Goal: Contribute content

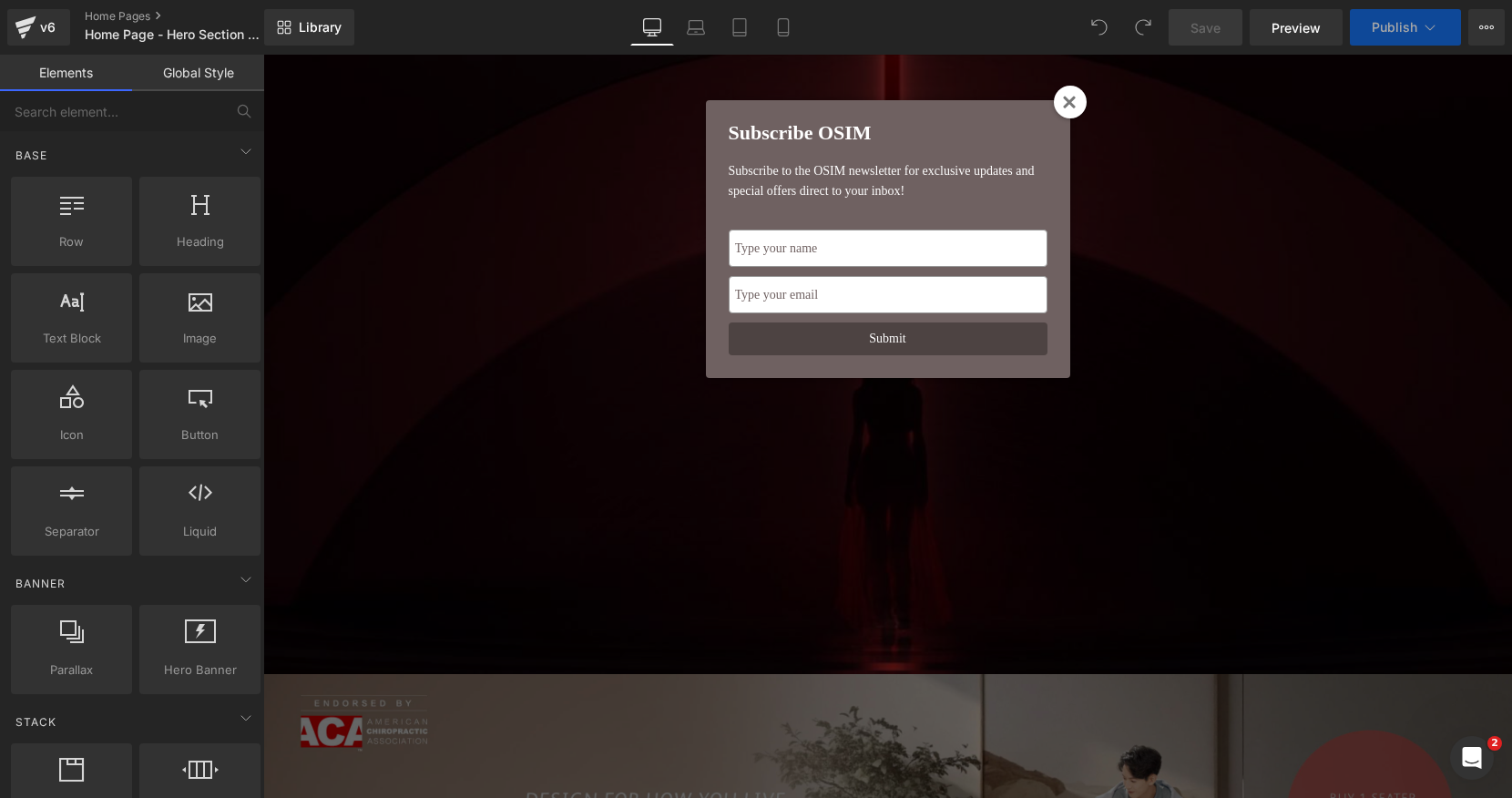
scroll to position [192, 0]
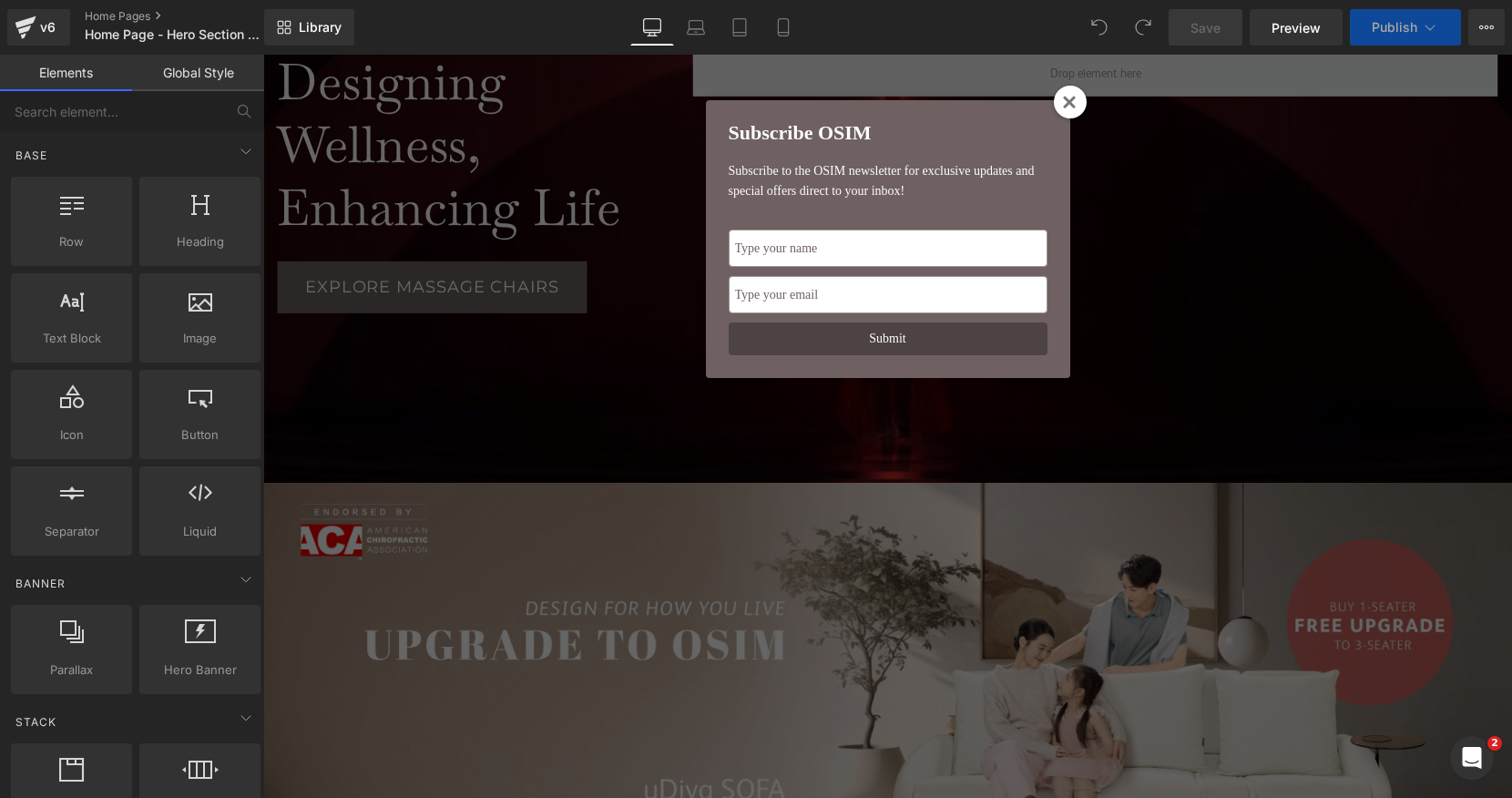
click at [1079, 107] on div at bounding box center [1070, 102] width 33 height 33
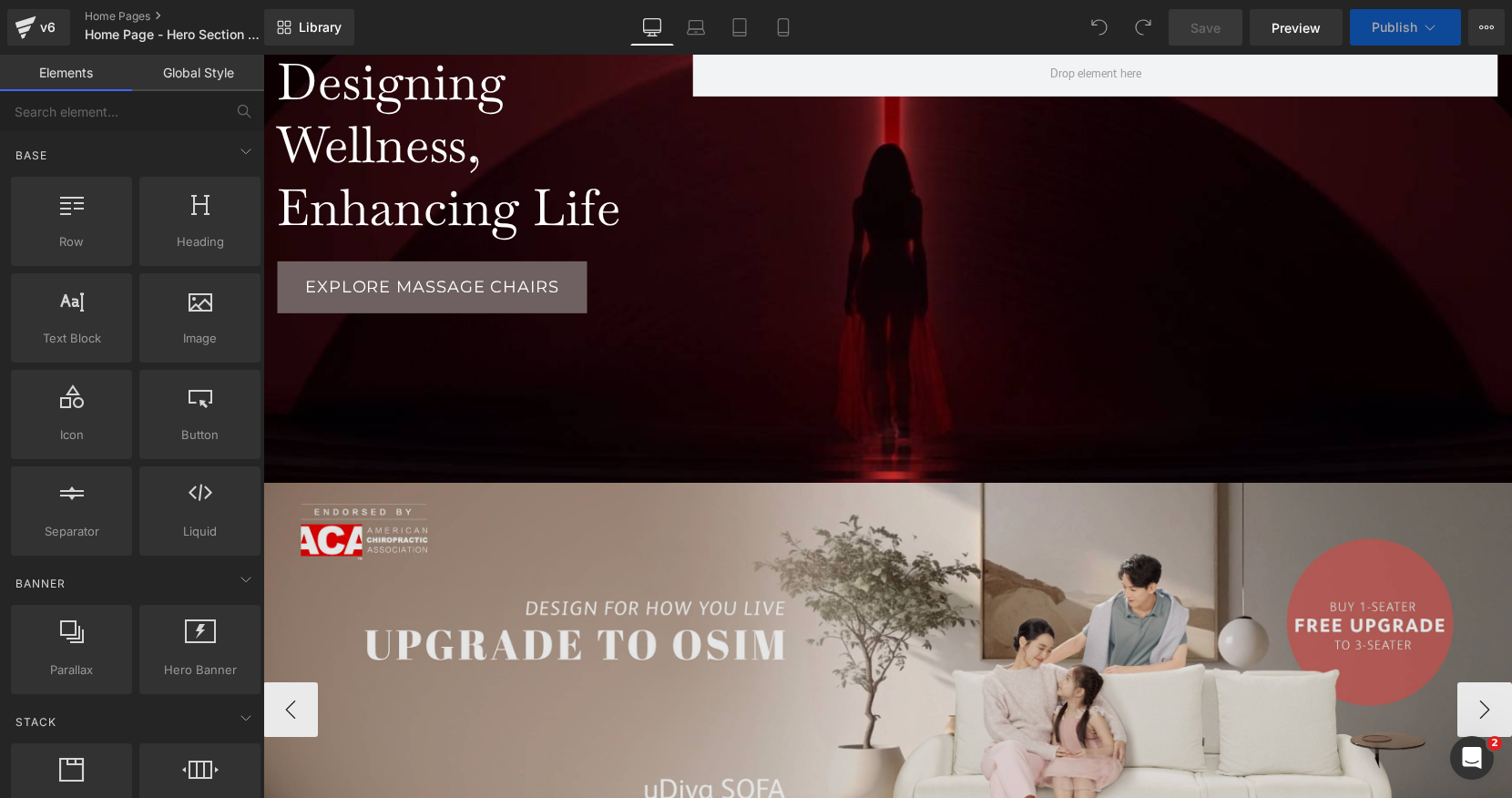
scroll to position [11518, 1249]
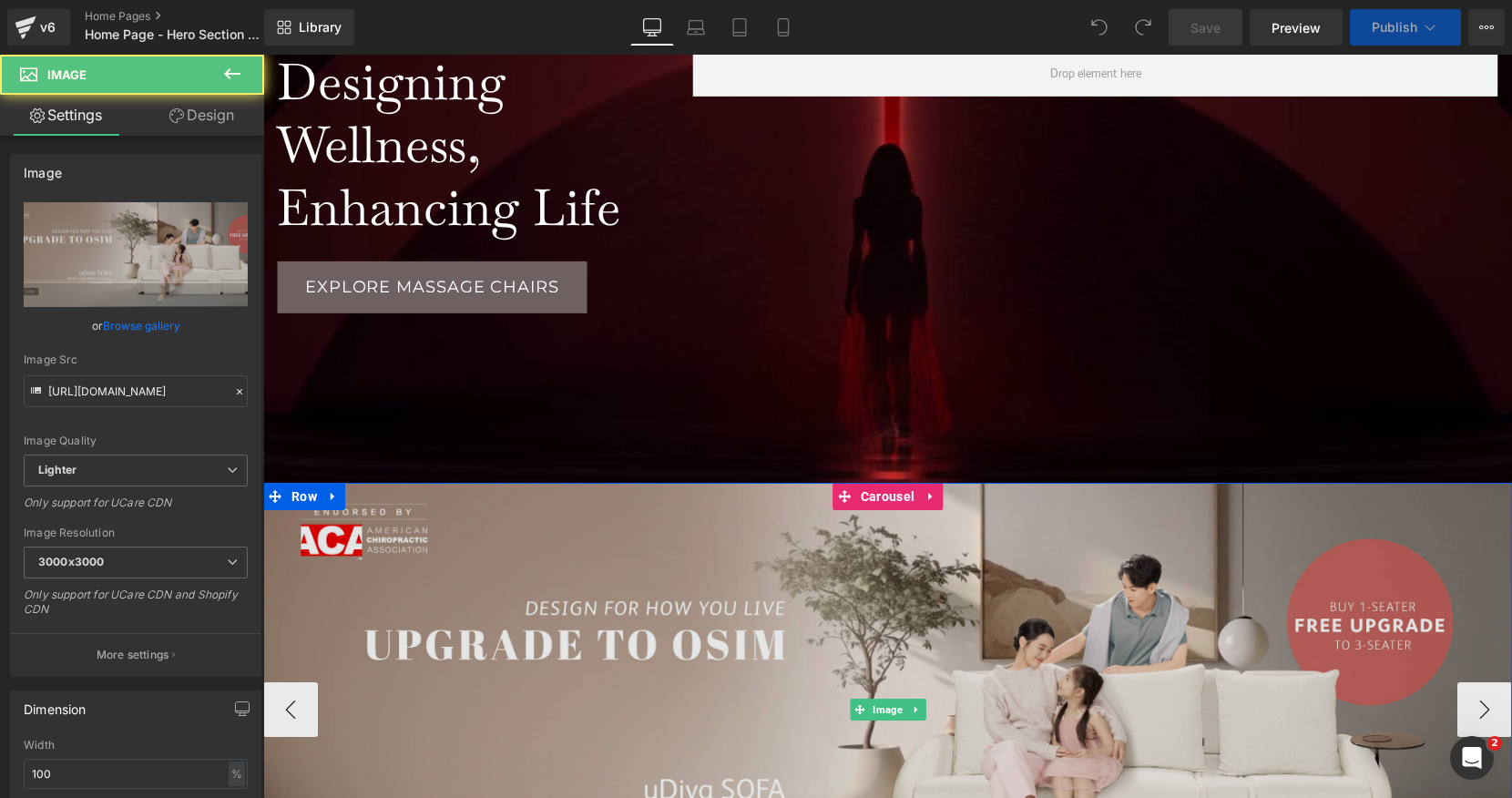
click at [861, 550] on img at bounding box center [887, 709] width 1249 height 454
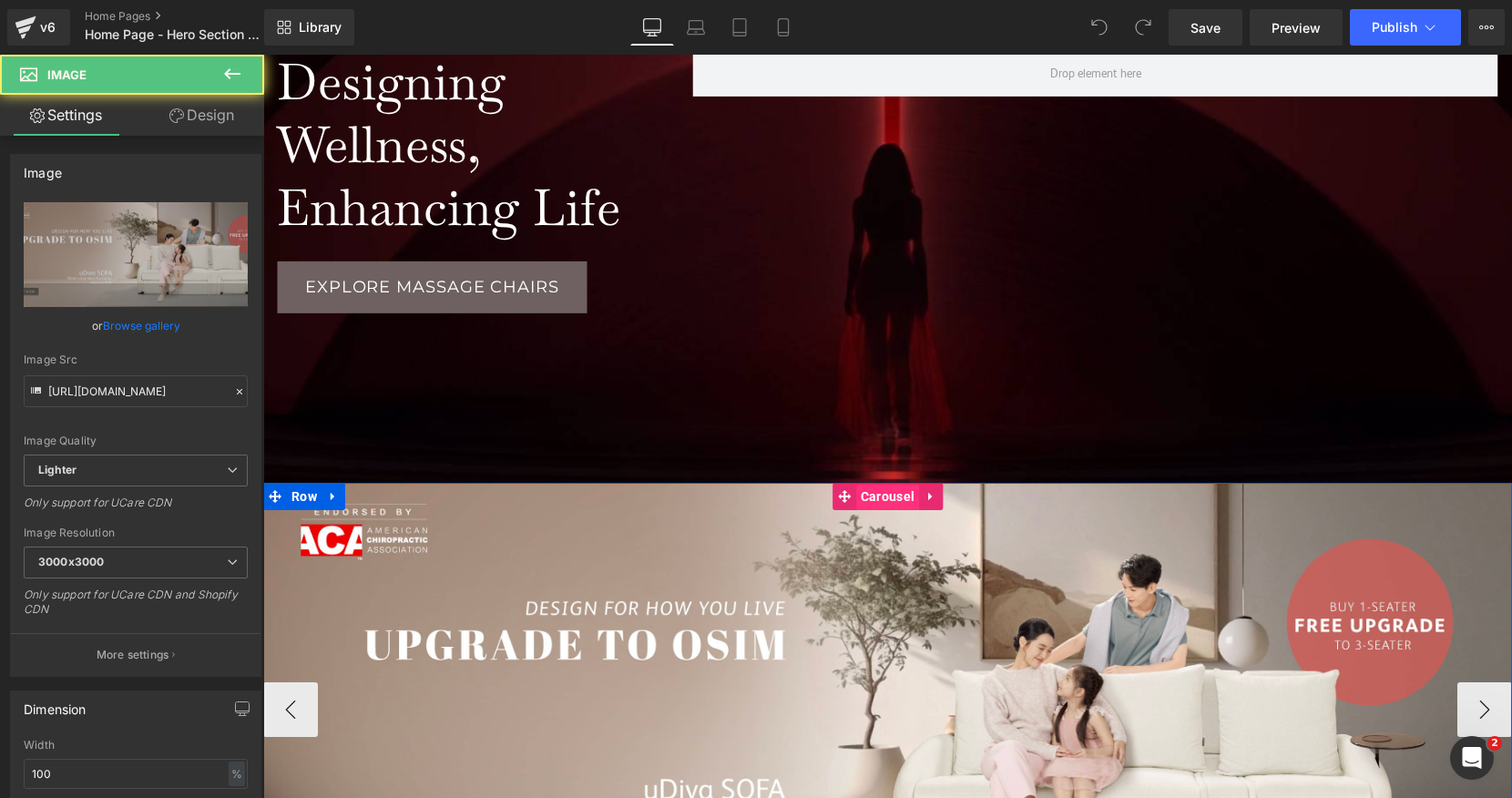
click at [888, 497] on span "Carousel" at bounding box center [887, 496] width 63 height 27
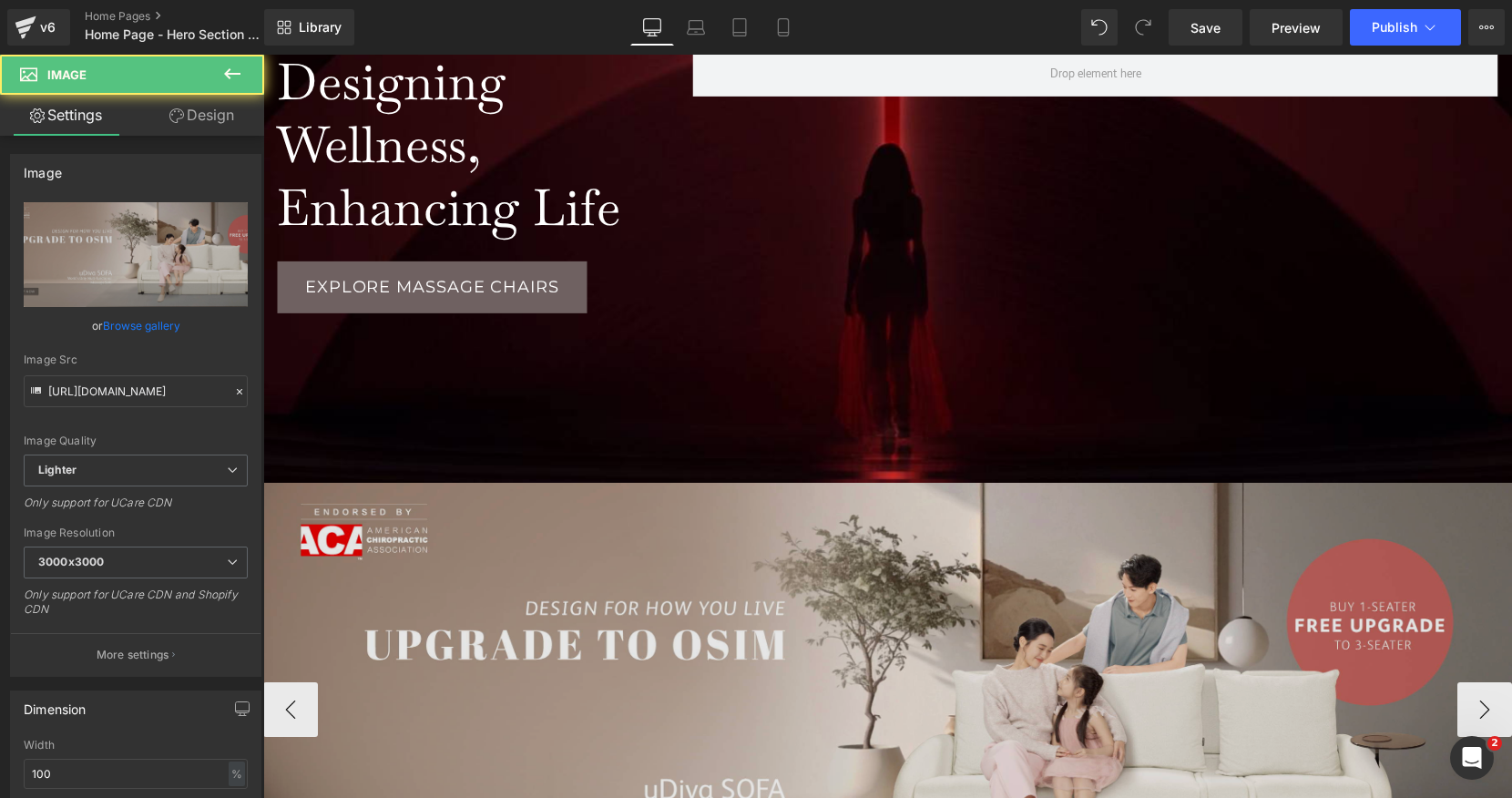
click at [881, 667] on img at bounding box center [887, 709] width 1249 height 454
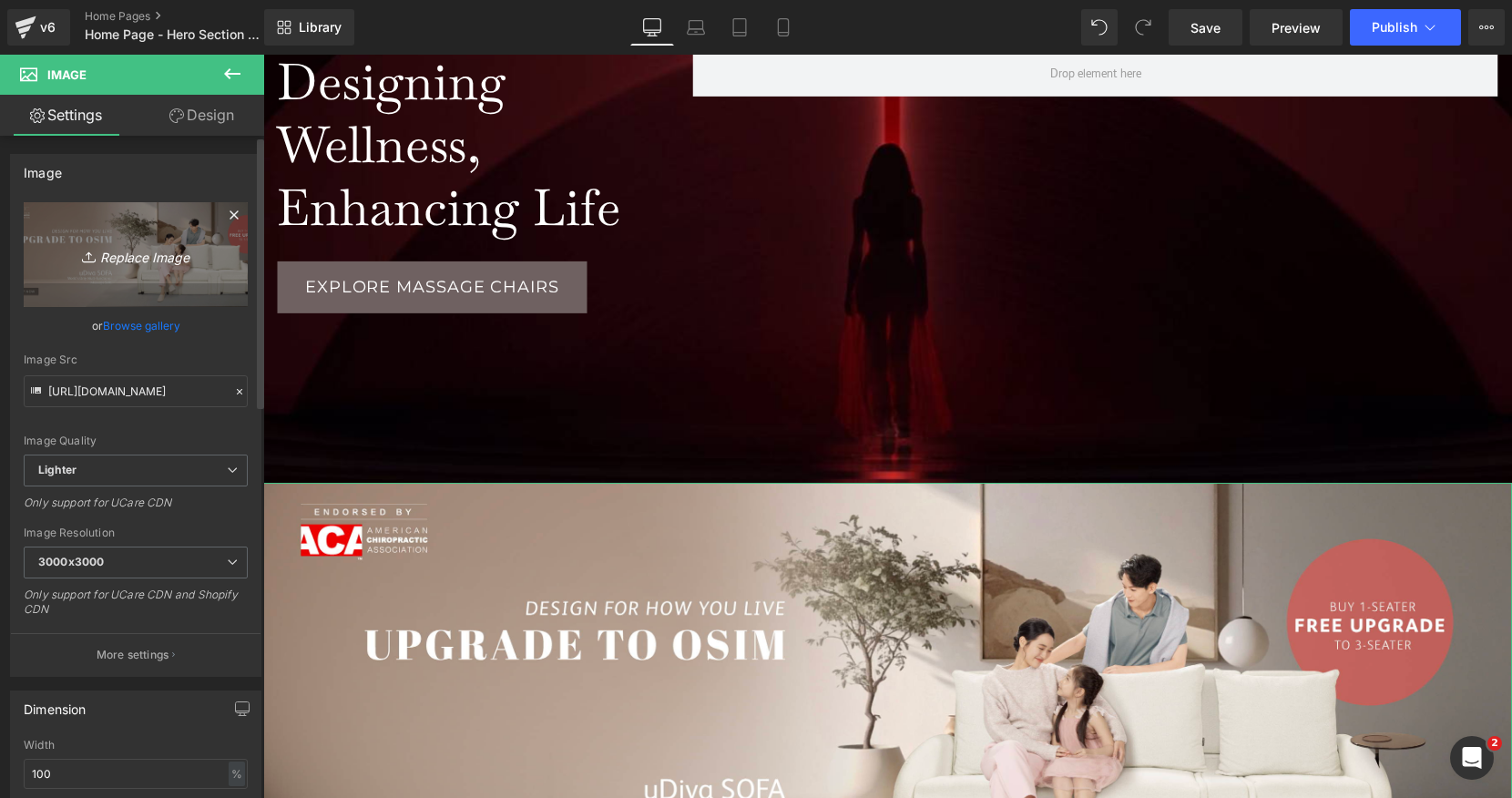
click at [139, 258] on icon "Replace Image" at bounding box center [136, 254] width 146 height 23
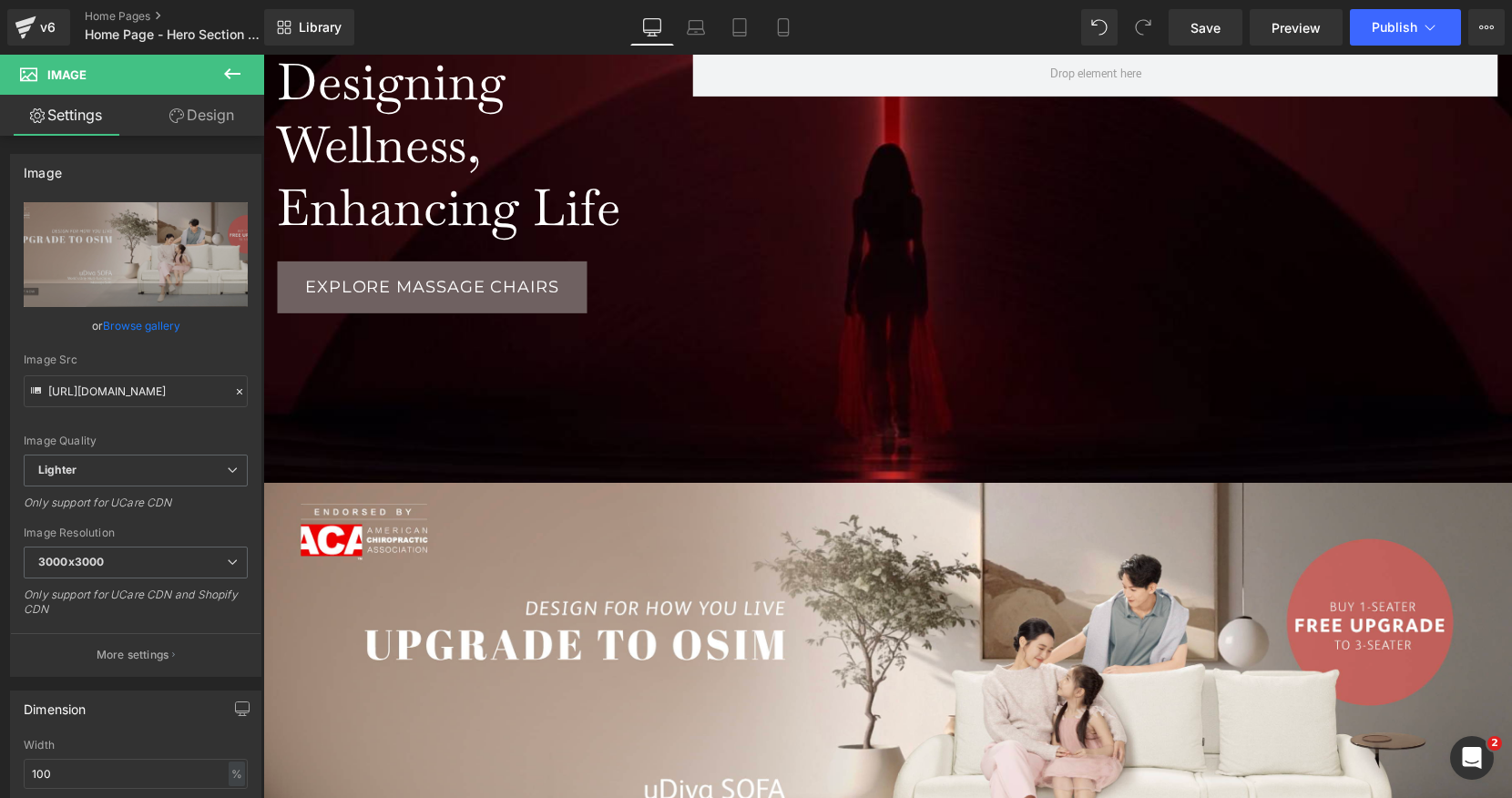
type input "C:\fakepath\46 Website Banner-03.jpg"
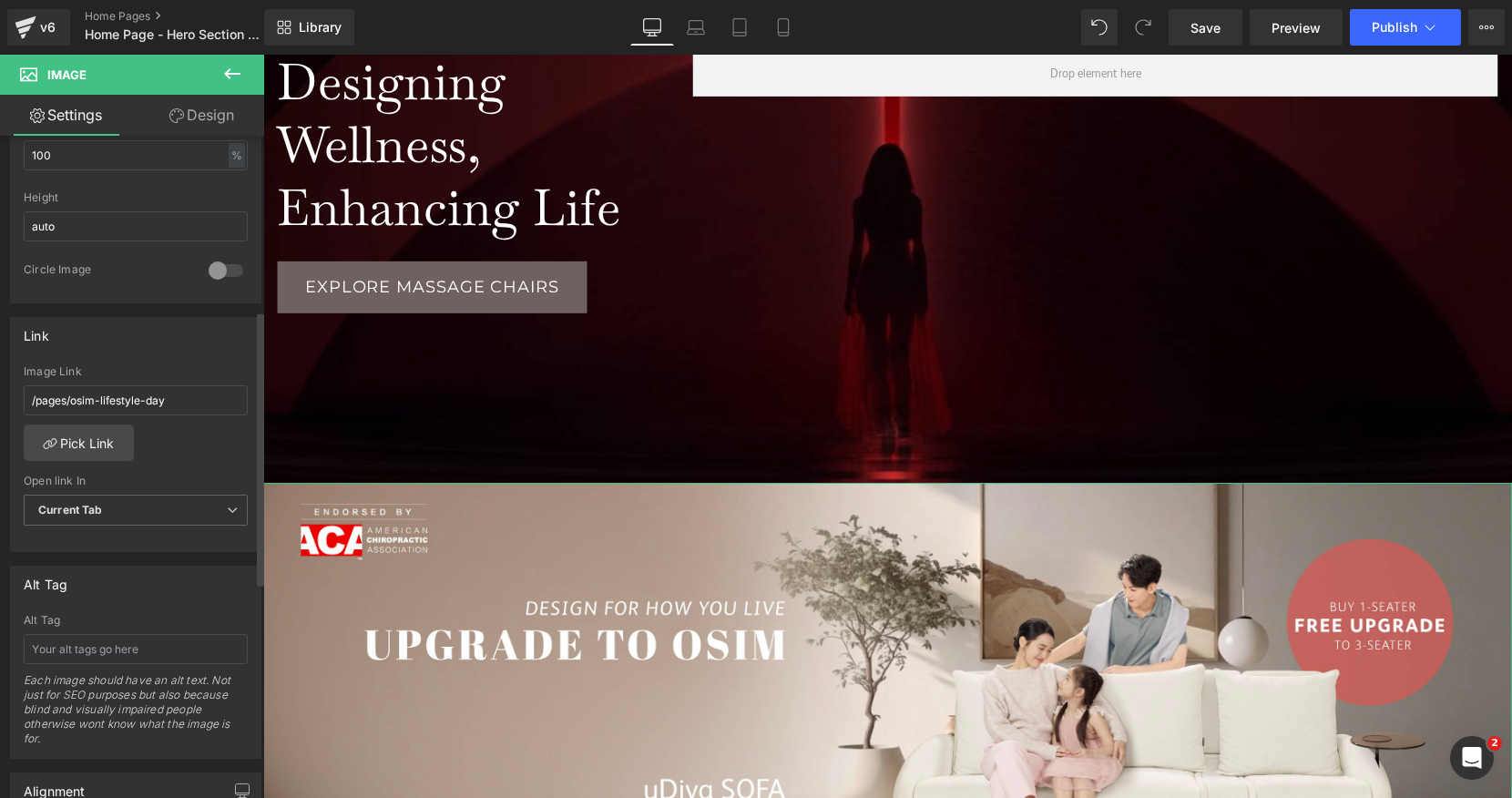
scroll to position [657, 0]
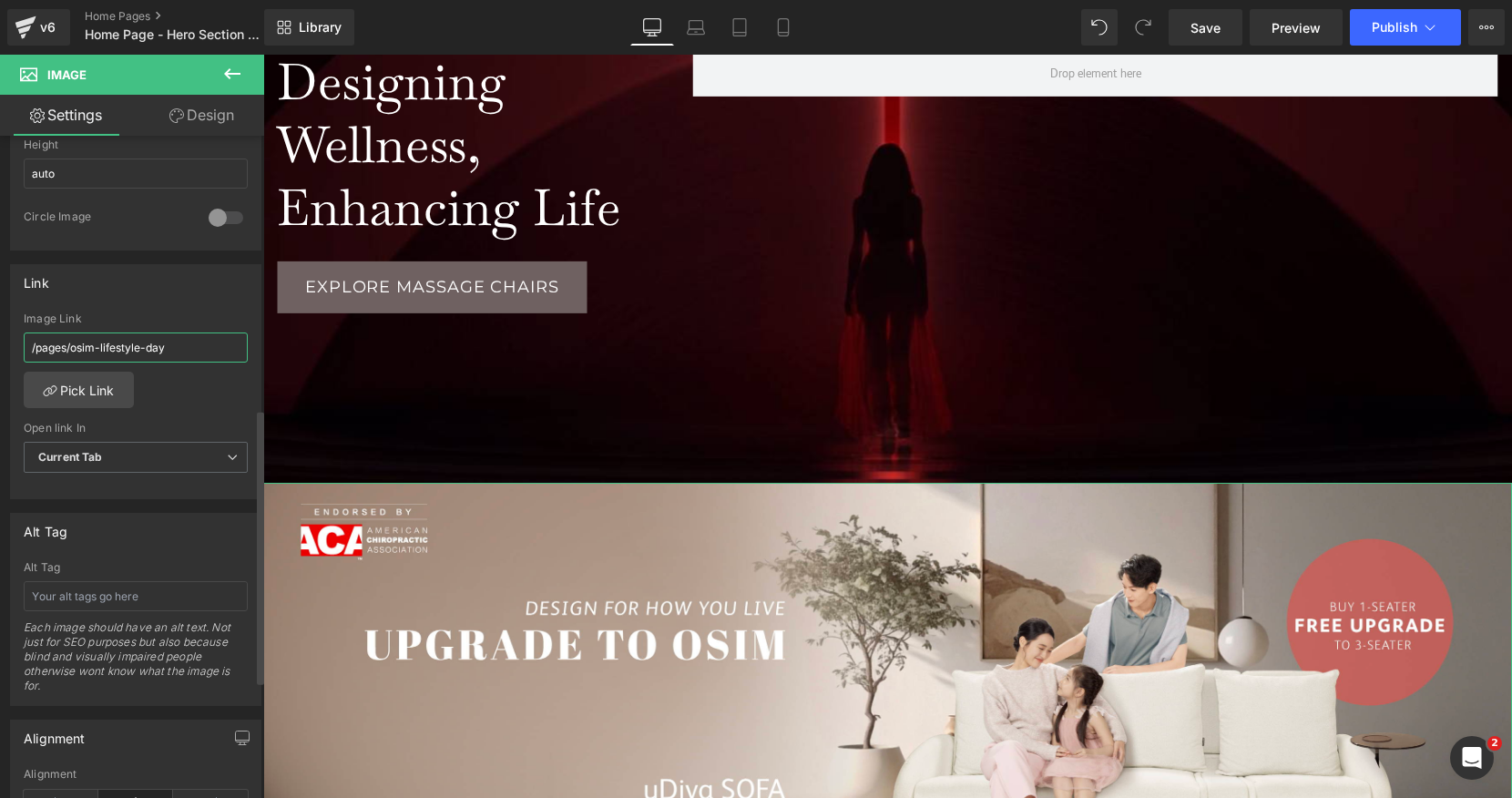
click at [189, 340] on input "/pages/osim-lifestyle-day" at bounding box center [136, 347] width 225 height 30
click at [93, 392] on link "Pick Link" at bounding box center [79, 389] width 110 height 37
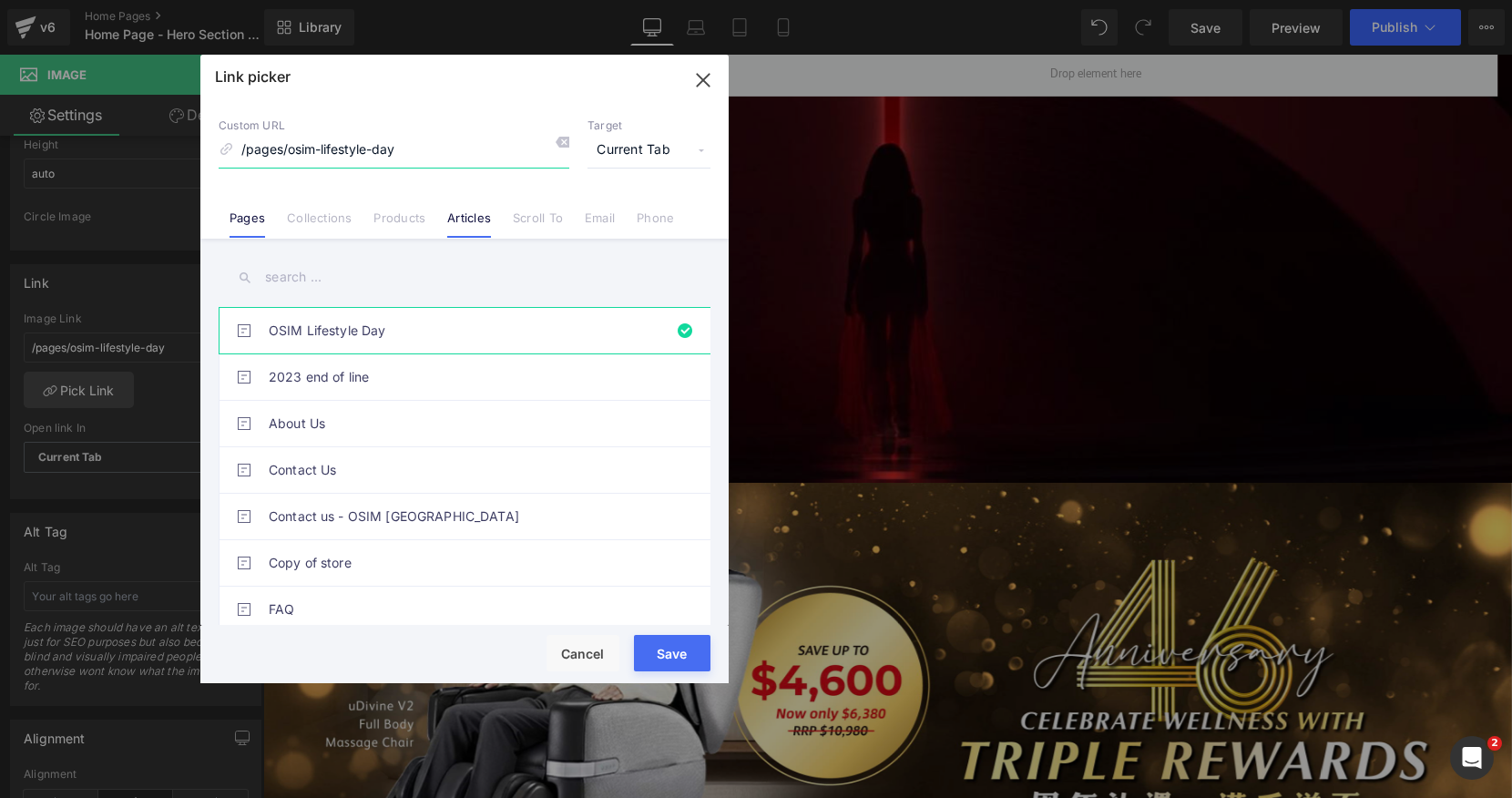
scroll to position [9, 9]
click at [442, 271] on input "text" at bounding box center [464, 276] width 492 height 41
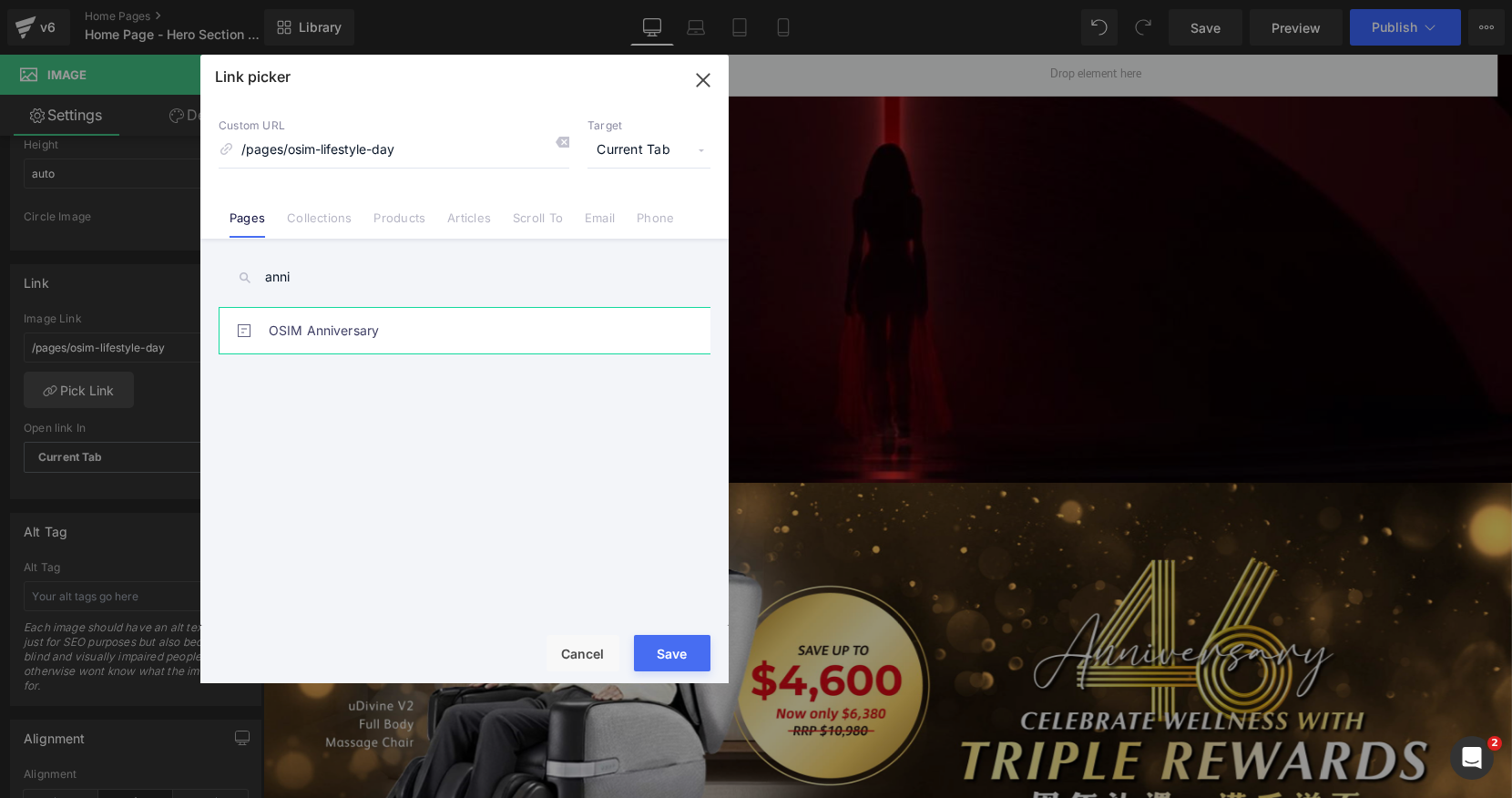
type input "anni"
click at [387, 315] on link "OSIM Anniversary" at bounding box center [469, 331] width 401 height 46
click at [687, 661] on button "Save" at bounding box center [672, 652] width 77 height 37
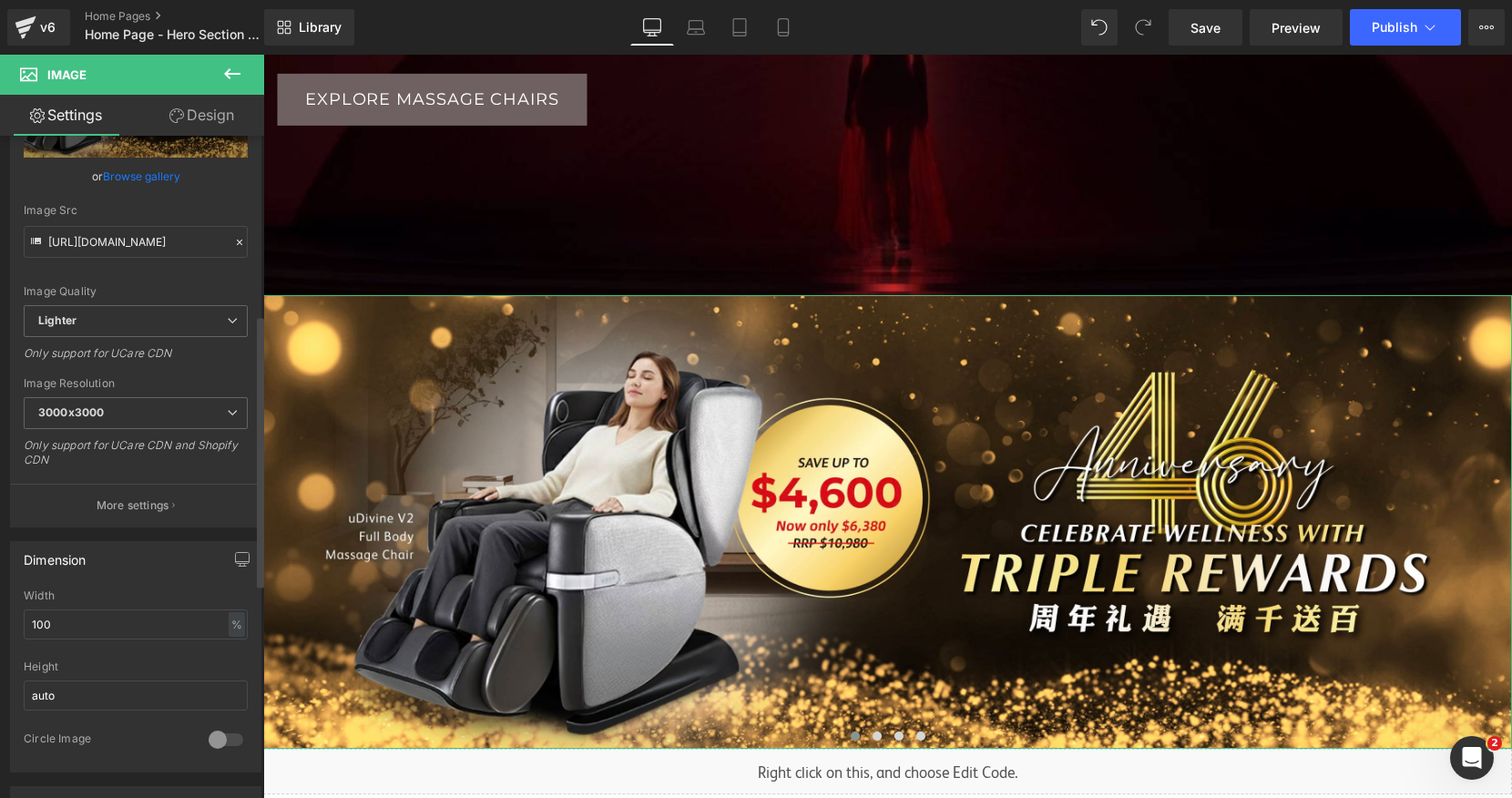
scroll to position [0, 0]
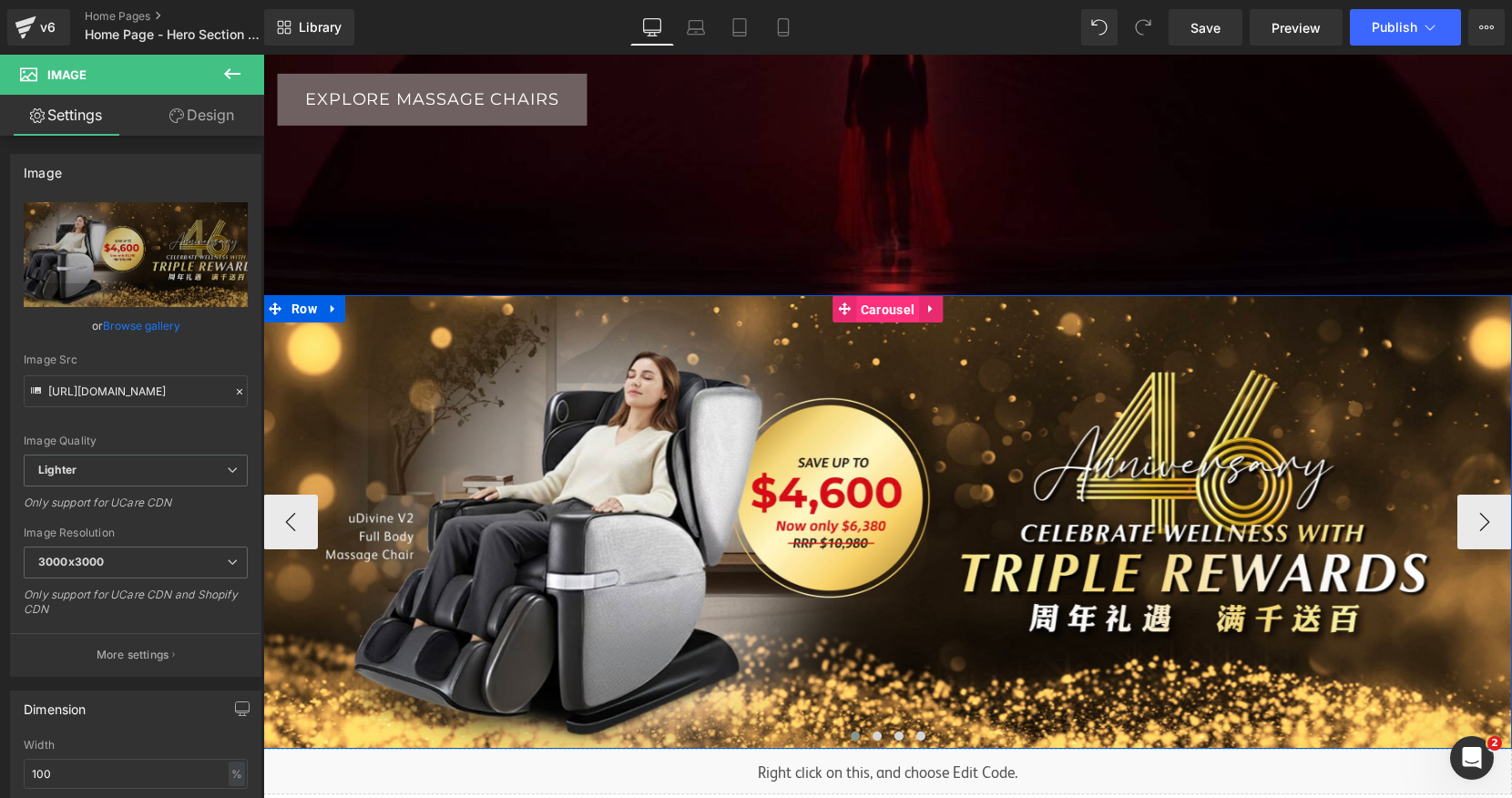
click at [872, 314] on span "Carousel" at bounding box center [887, 309] width 63 height 27
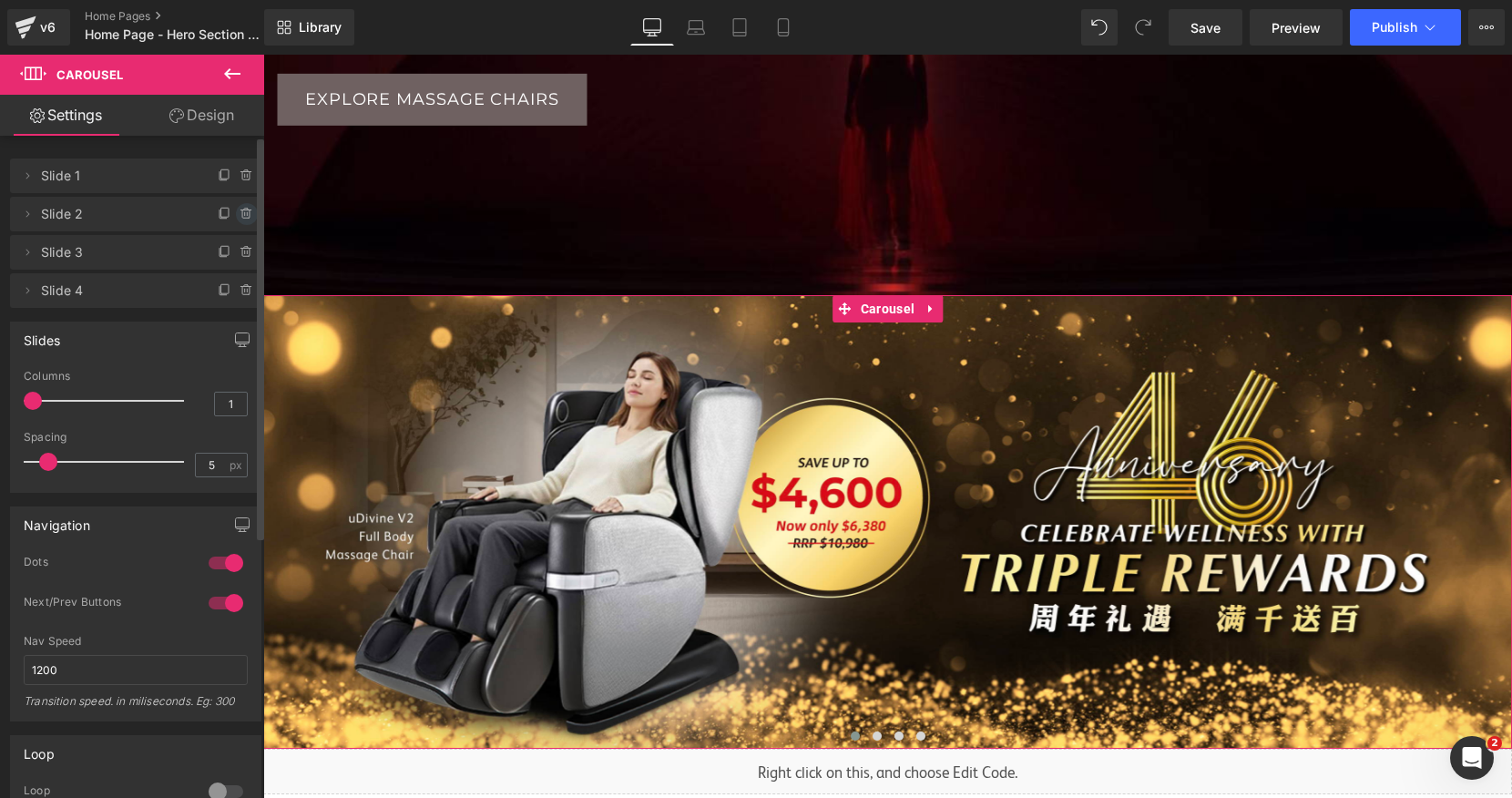
click at [245, 209] on icon at bounding box center [247, 209] width 4 height 2
click at [239, 220] on button "Delete" at bounding box center [228, 215] width 58 height 24
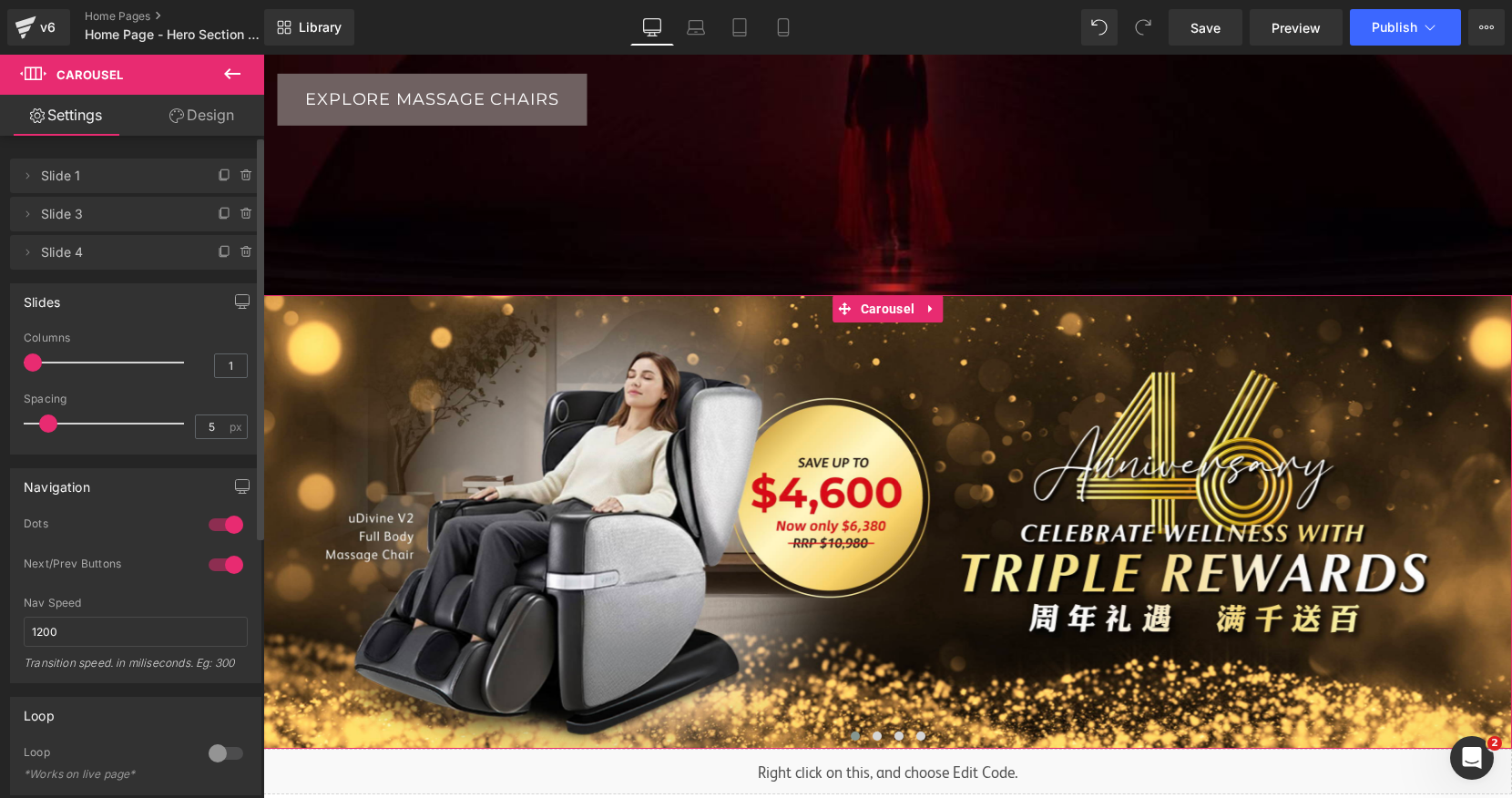
scroll to position [9, 9]
click at [240, 219] on icon at bounding box center [247, 213] width 15 height 15
click at [239, 219] on button "Delete" at bounding box center [228, 215] width 58 height 24
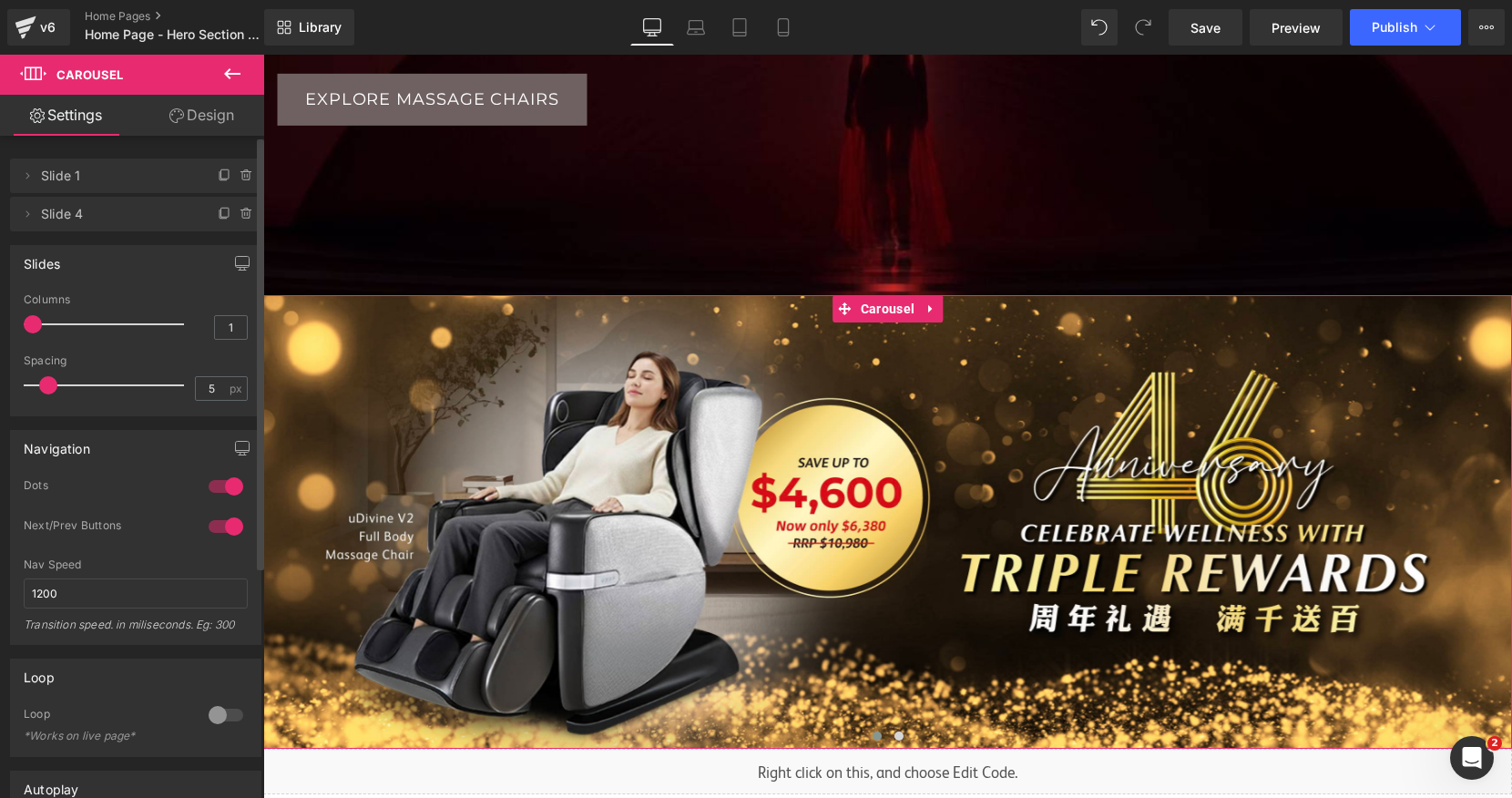
click at [240, 219] on icon at bounding box center [247, 213] width 15 height 15
click at [239, 219] on button "Delete" at bounding box center [228, 215] width 58 height 24
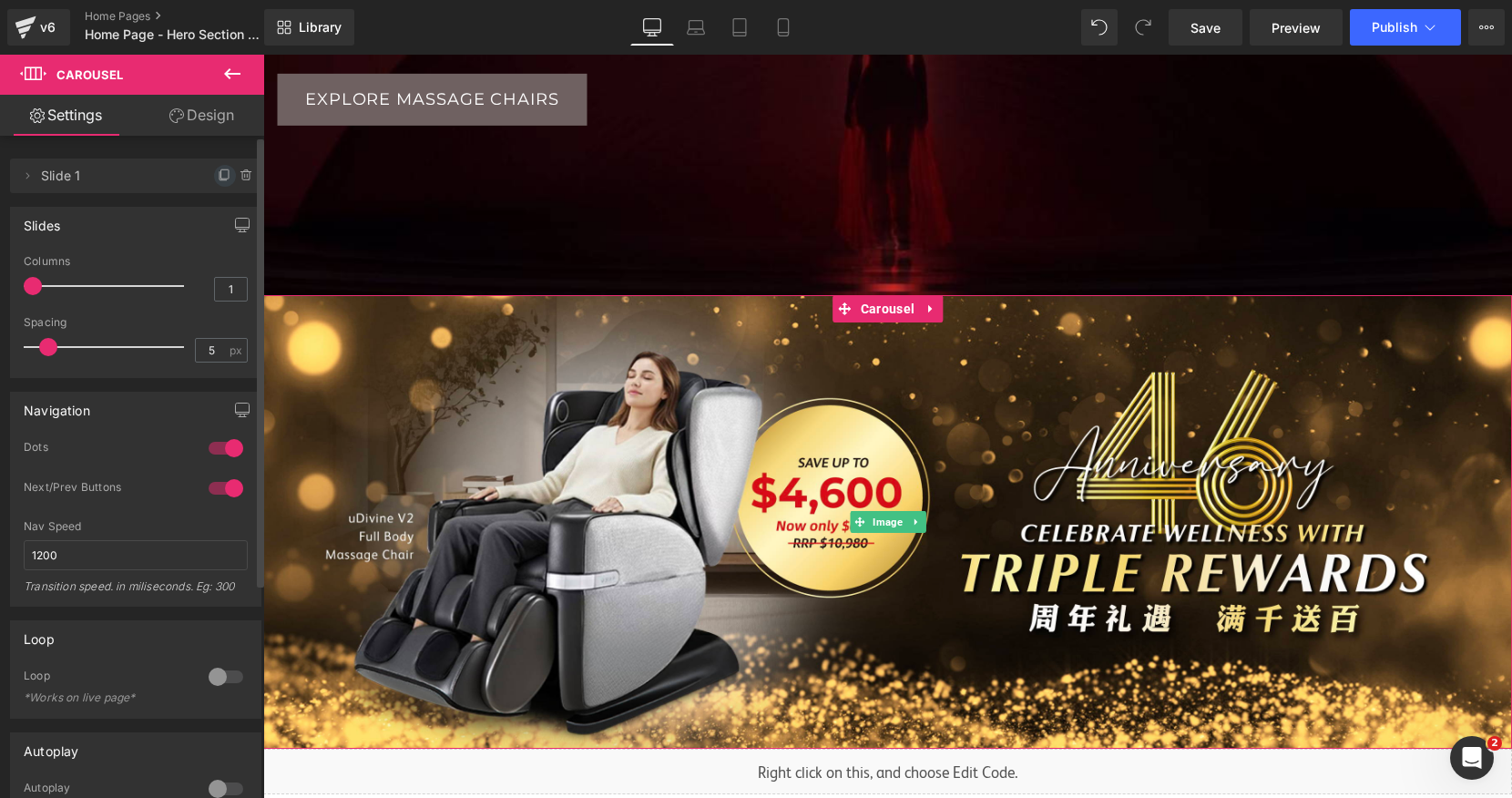
click at [218, 178] on icon at bounding box center [225, 176] width 15 height 15
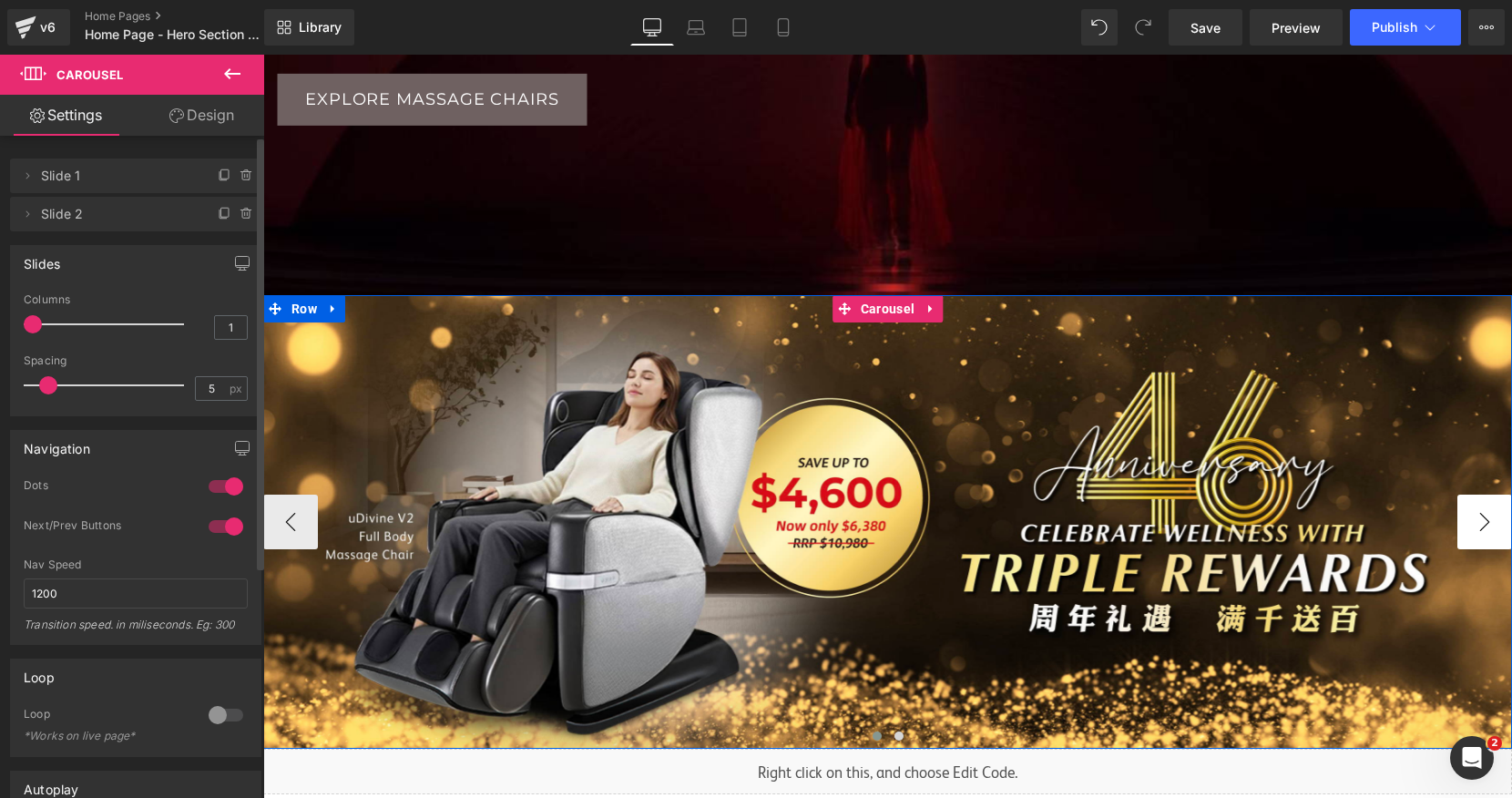
click at [1477, 533] on button "›" at bounding box center [1484, 522] width 55 height 55
click at [889, 522] on span "Image" at bounding box center [887, 523] width 37 height 22
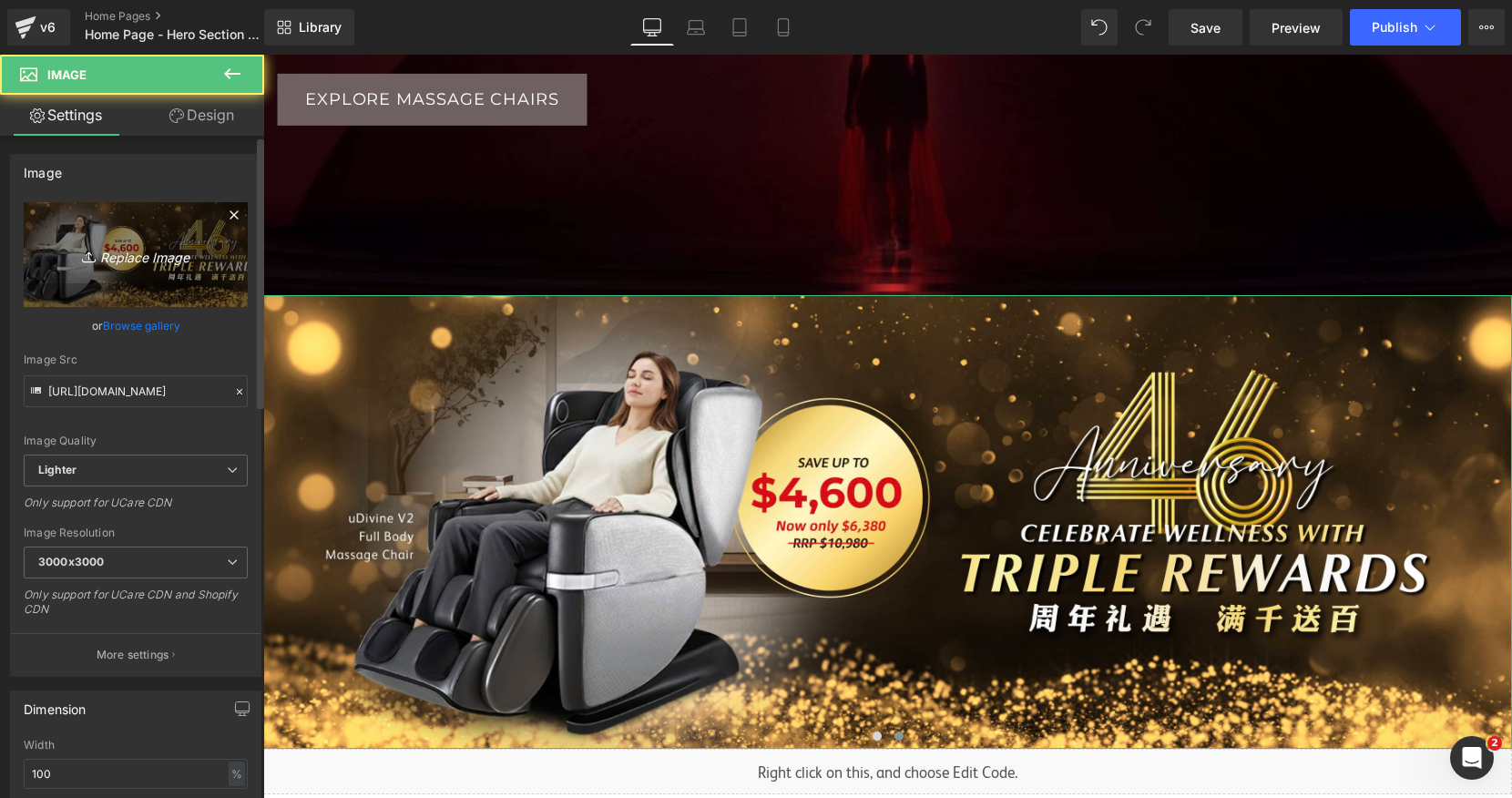
click at [124, 237] on link "Replace Image" at bounding box center [136, 254] width 225 height 105
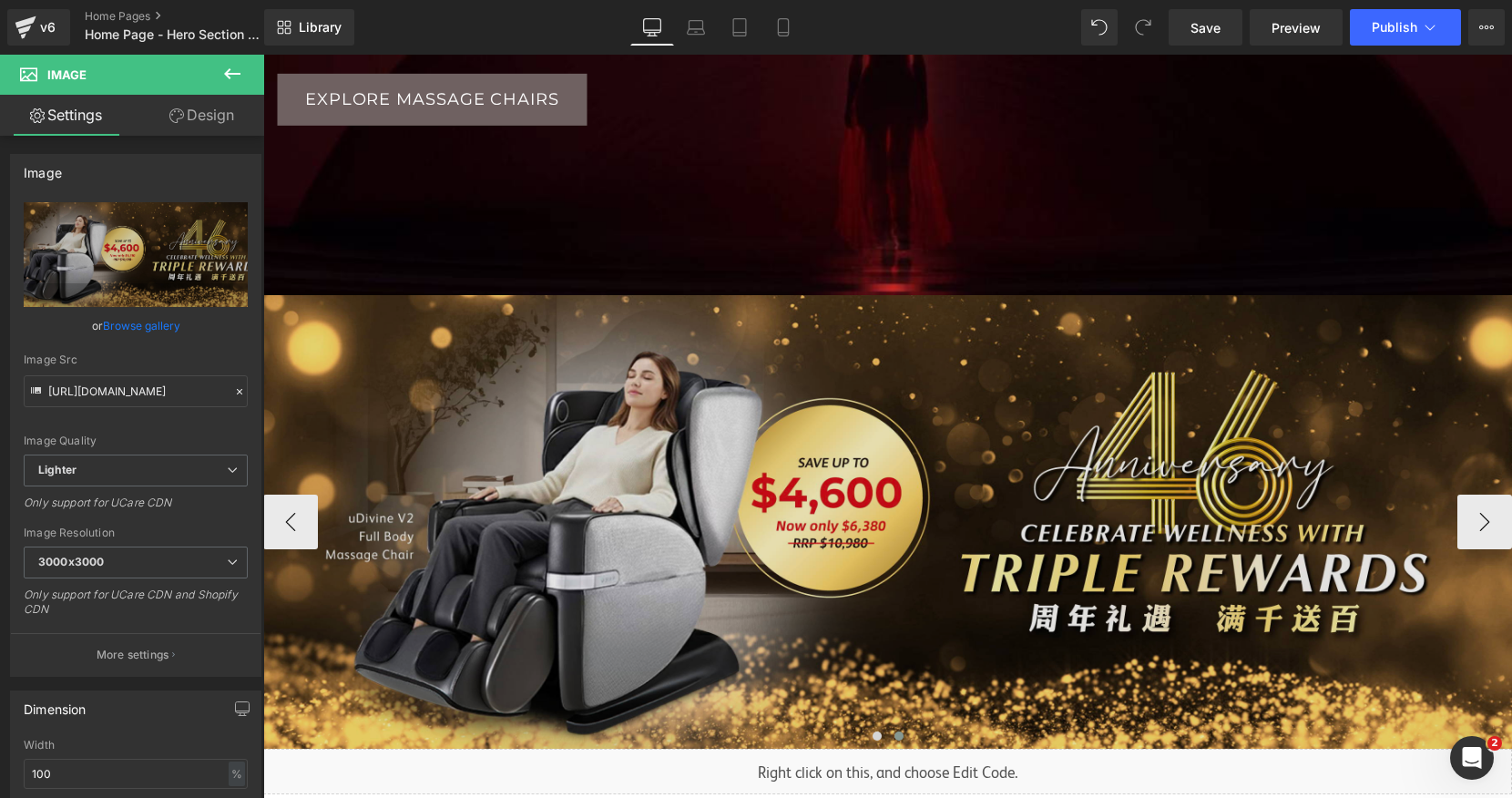
type input "C:\fakepath\46 Website Banner_NZ-09.jpg"
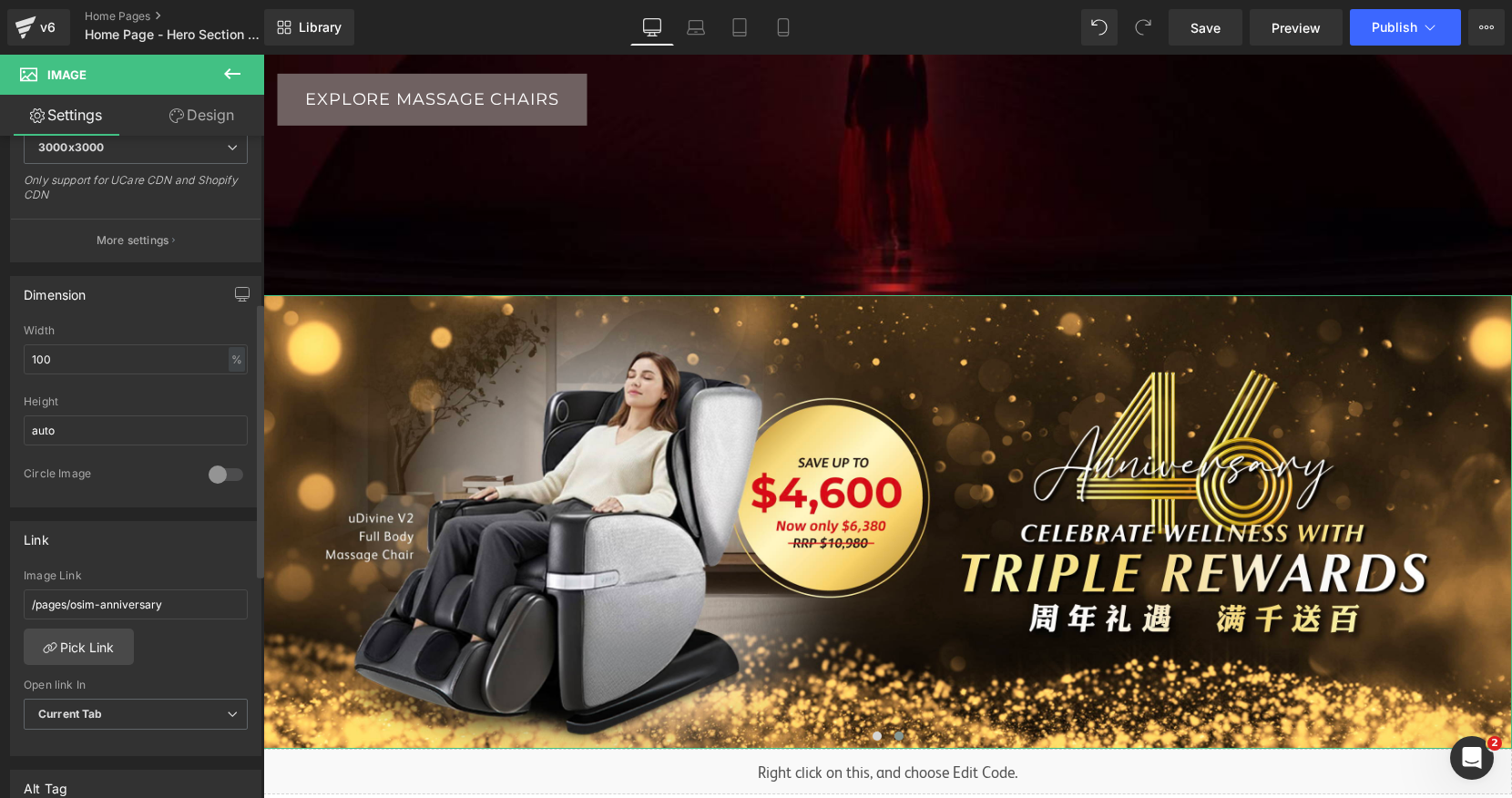
scroll to position [0, 0]
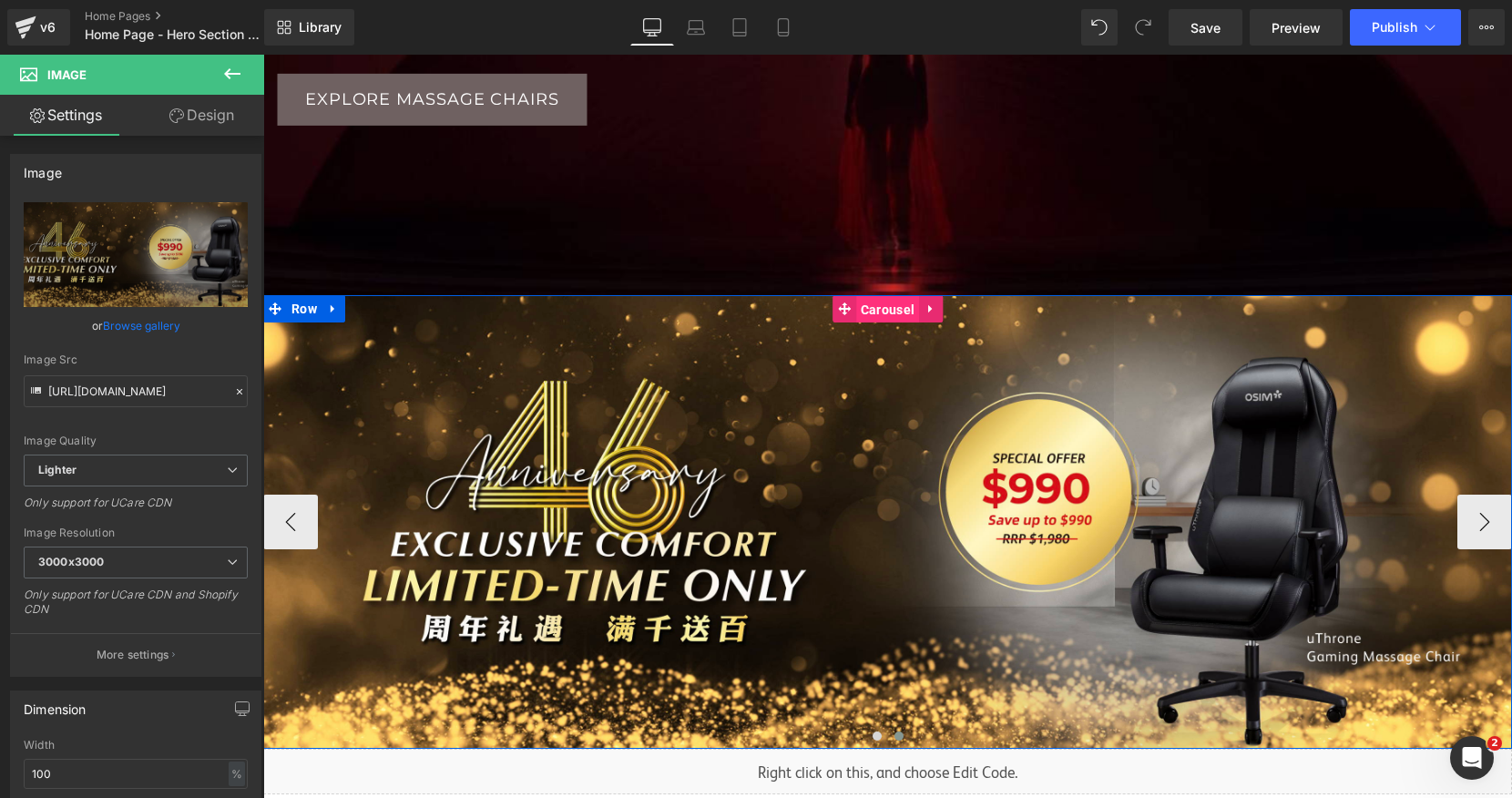
click at [872, 318] on span "Carousel" at bounding box center [887, 309] width 63 height 27
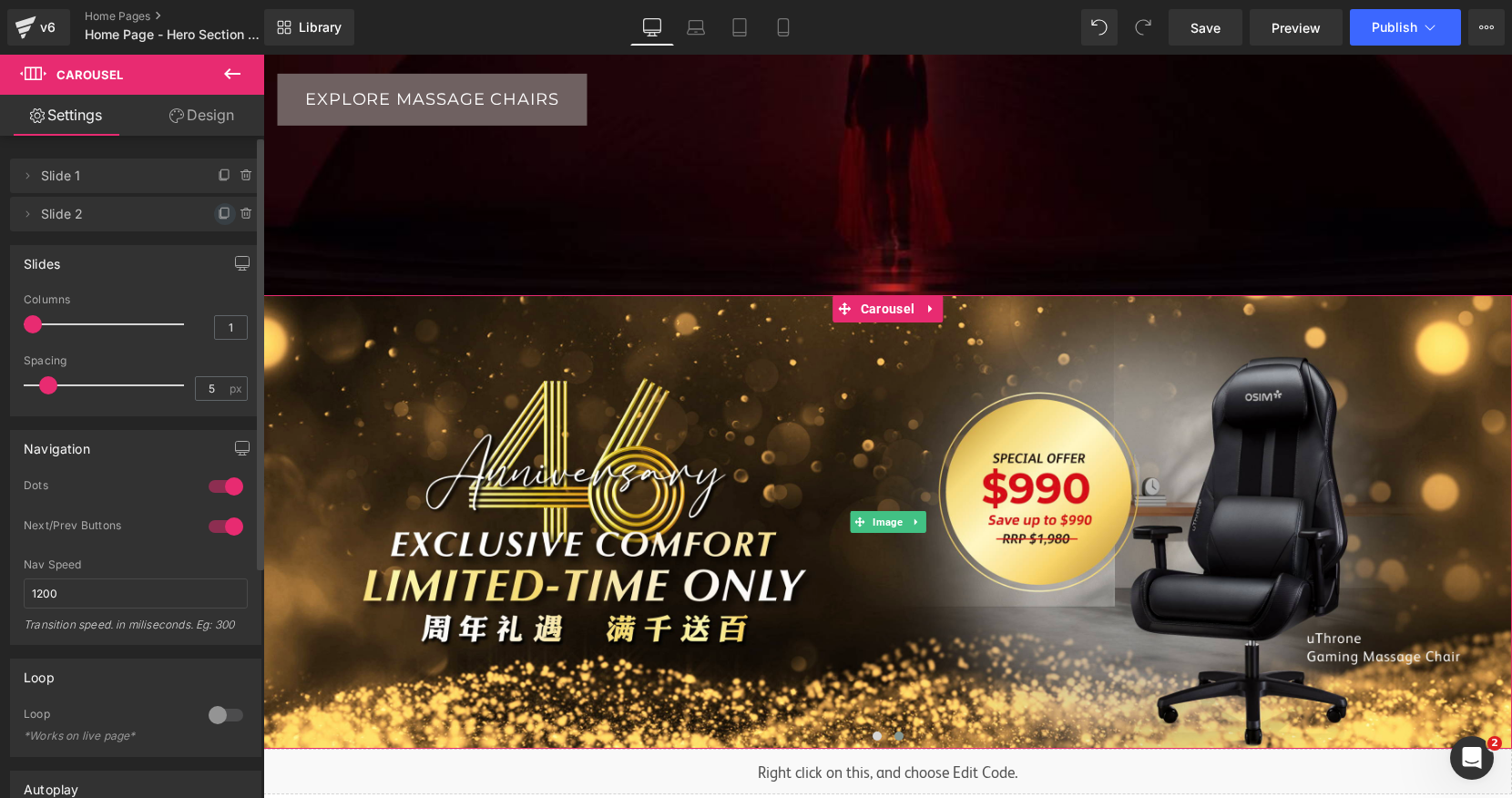
click at [218, 214] on icon at bounding box center [225, 213] width 15 height 15
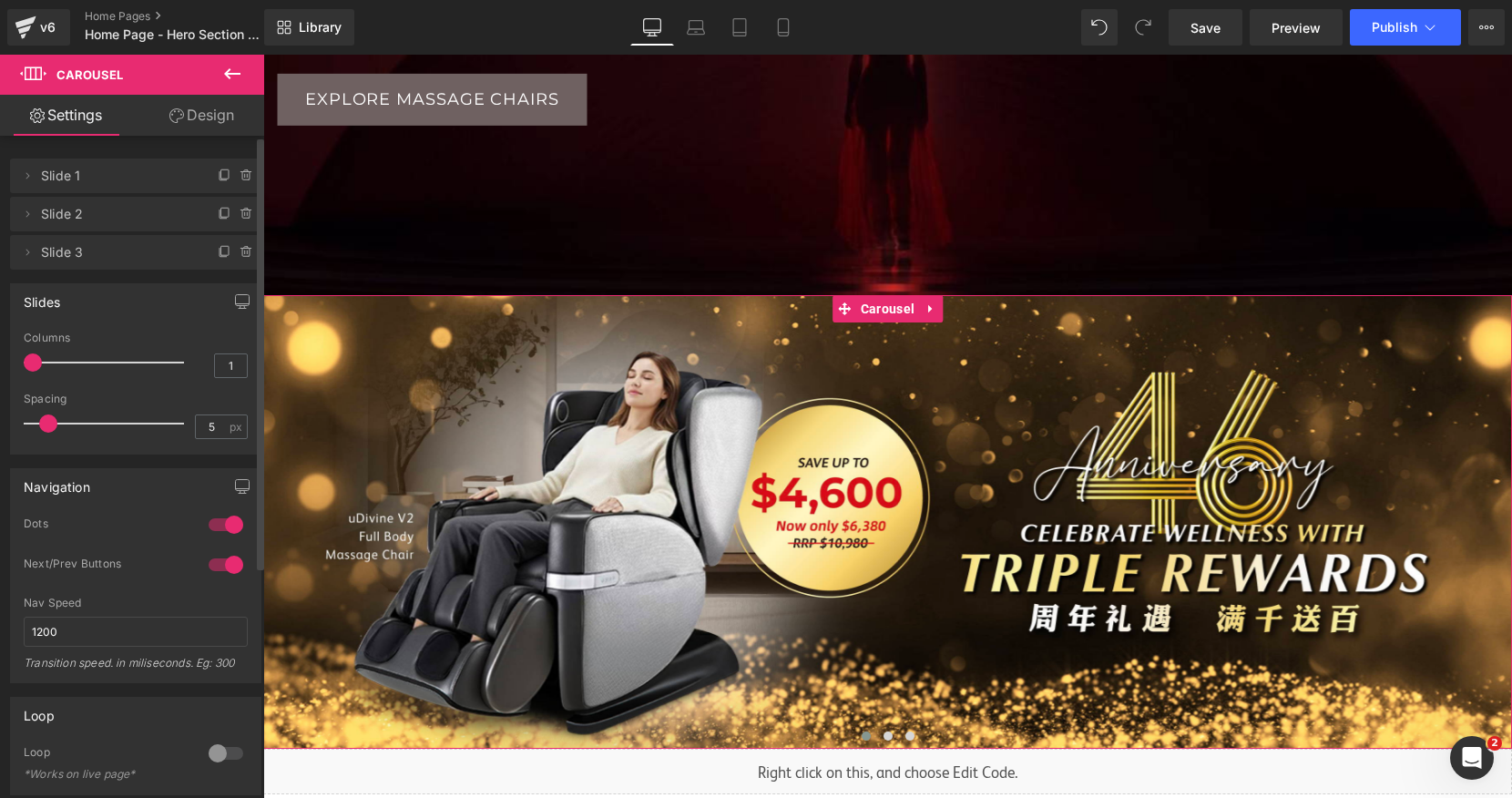
scroll to position [9, 9]
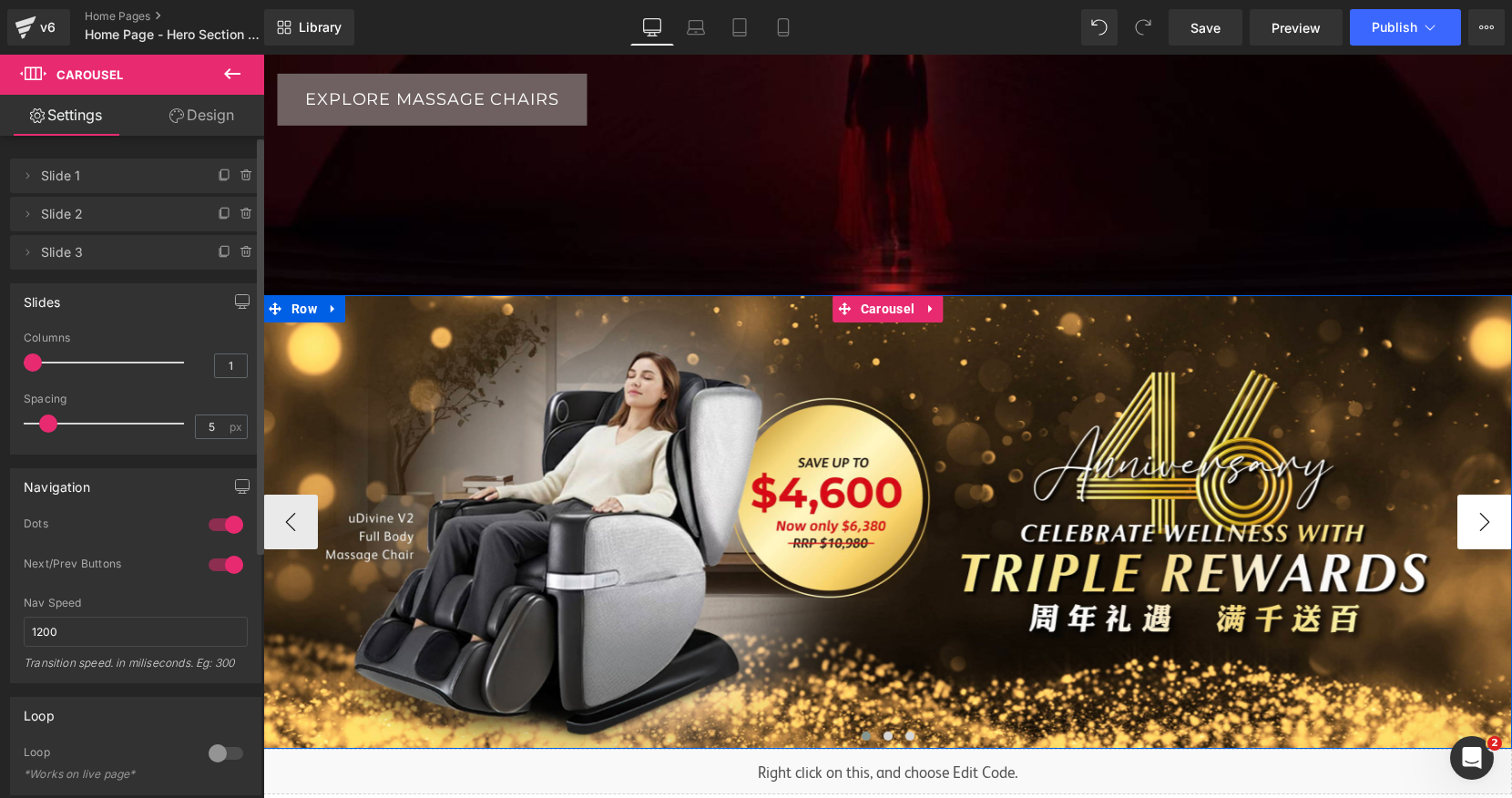
click at [1474, 519] on button "›" at bounding box center [1484, 522] width 55 height 55
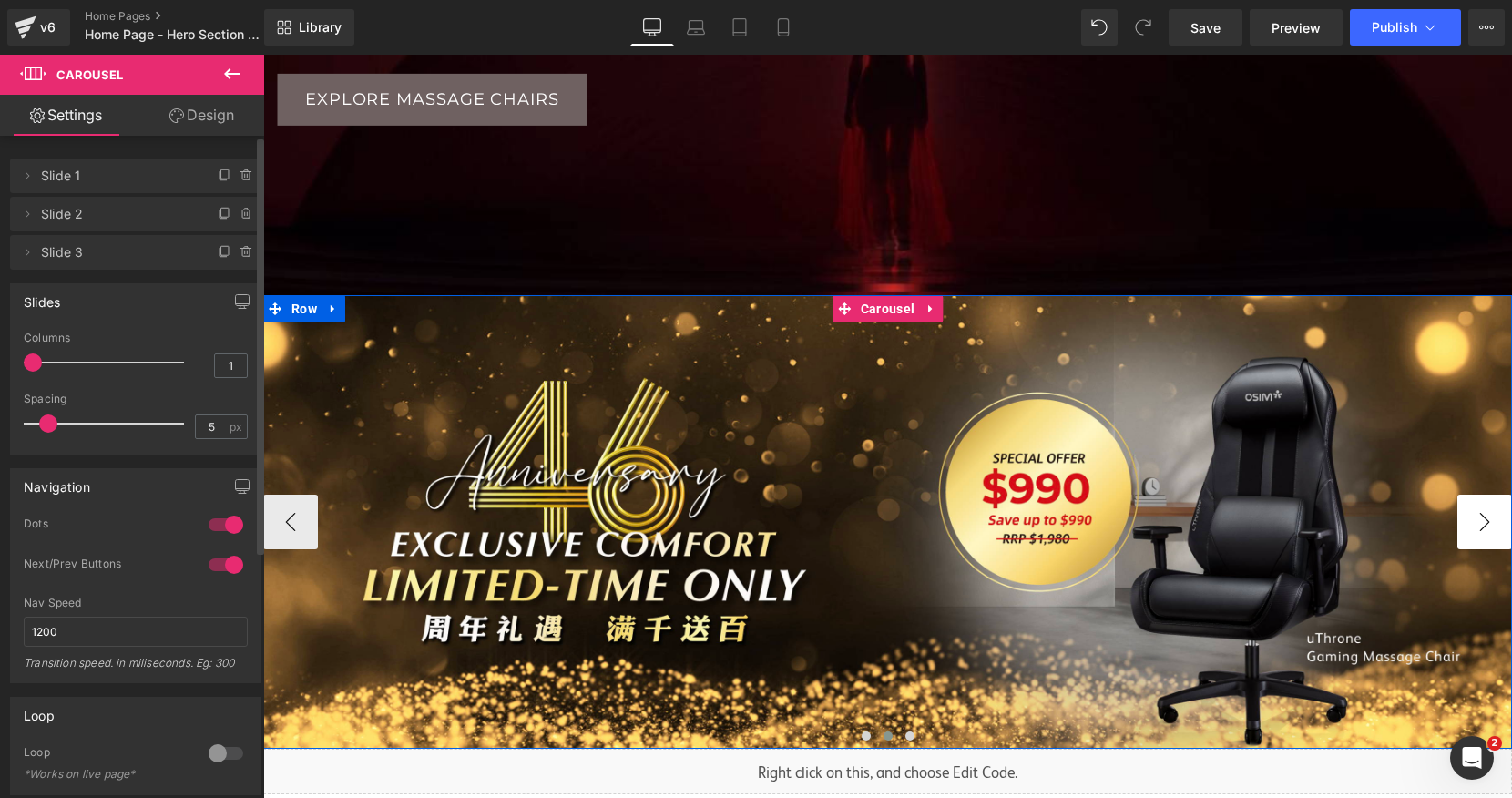
click at [1474, 519] on button "›" at bounding box center [1484, 522] width 55 height 55
click at [882, 524] on span "Image" at bounding box center [887, 523] width 37 height 22
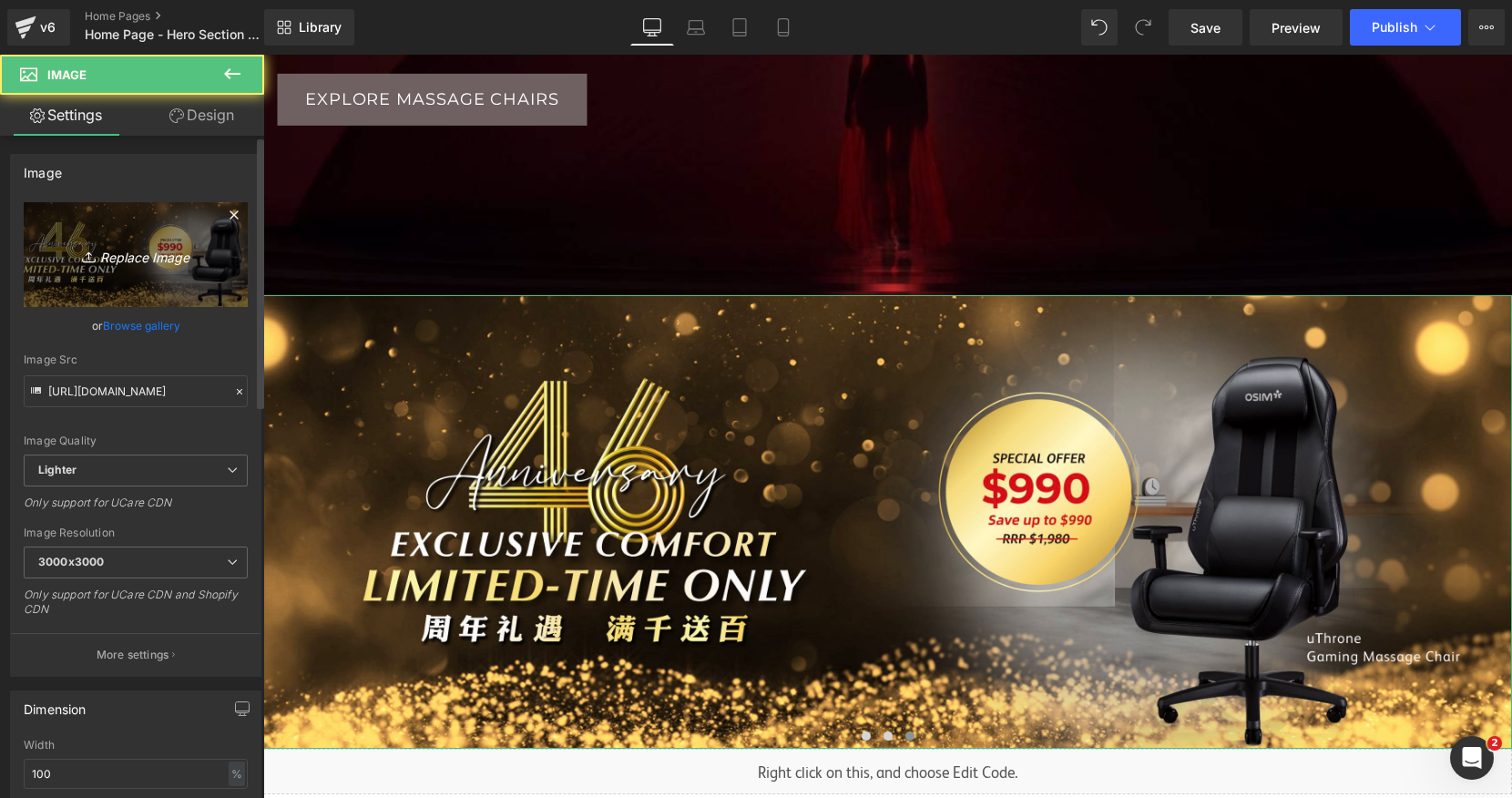
click at [155, 255] on icon "Replace Image" at bounding box center [136, 254] width 146 height 23
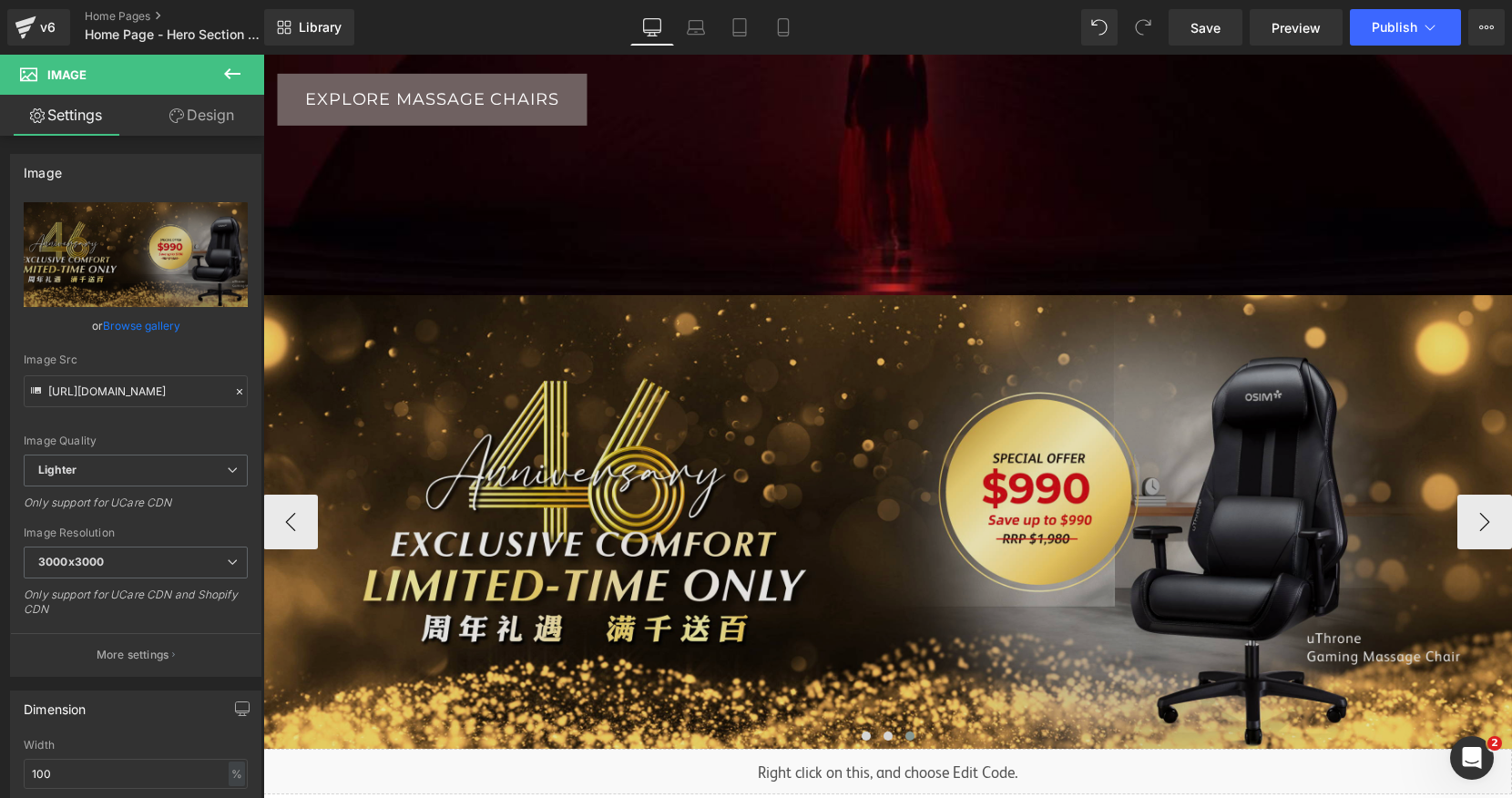
type input "C:\fakepath\46 Website Banner-02.jpg"
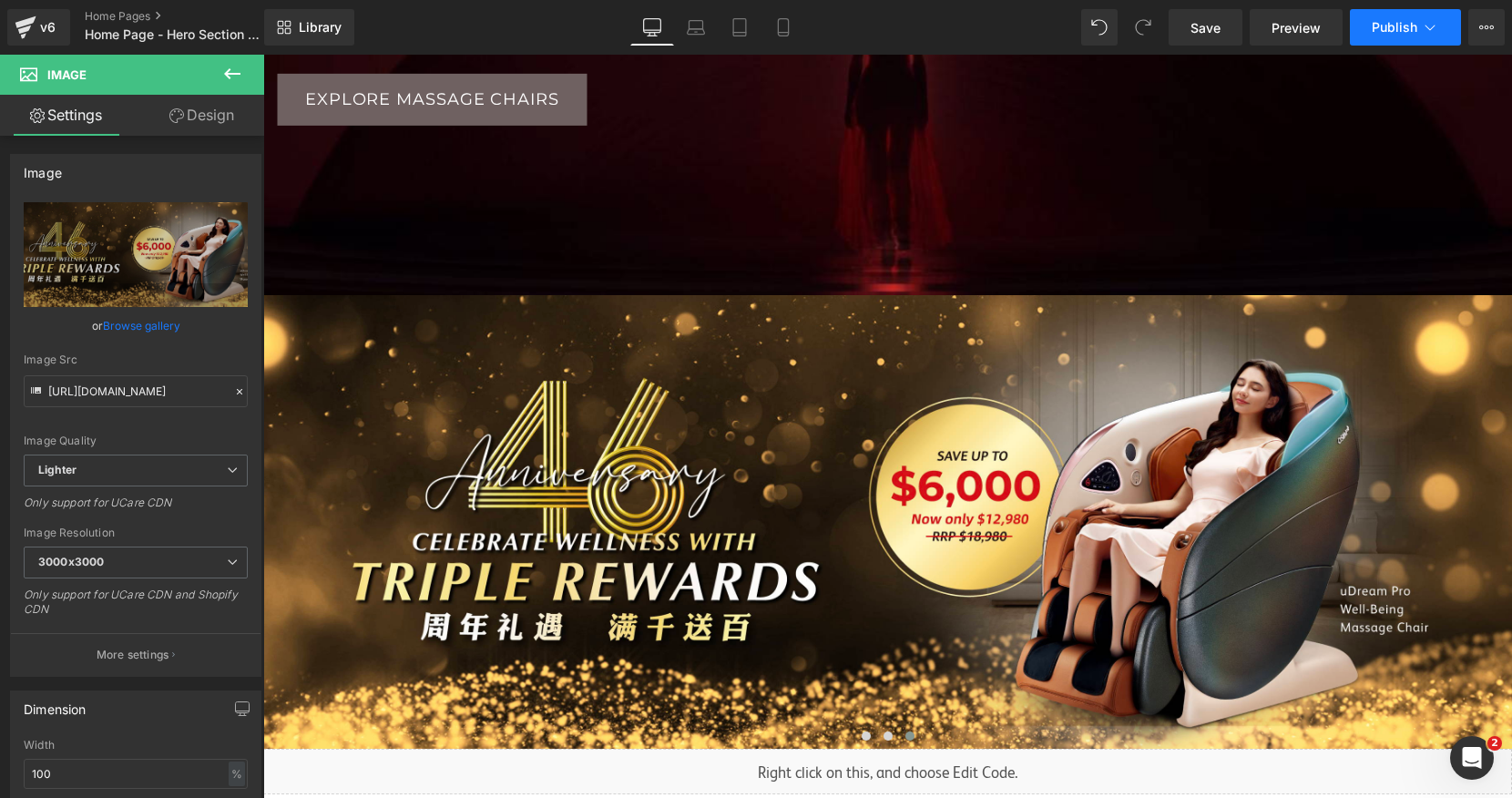
click at [1393, 21] on span "Publish" at bounding box center [1395, 27] width 46 height 15
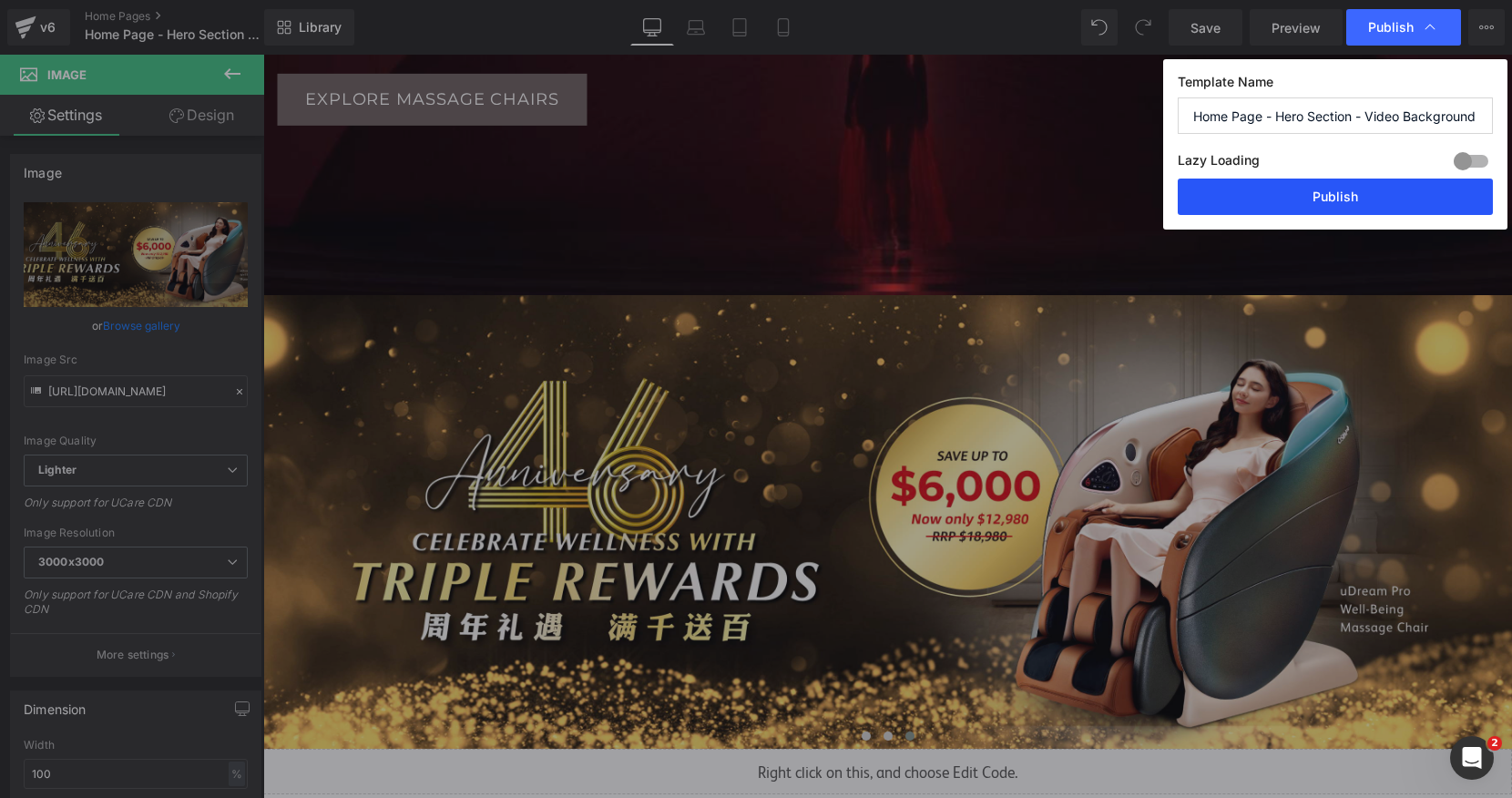
click at [1327, 199] on button "Publish" at bounding box center [1335, 197] width 315 height 37
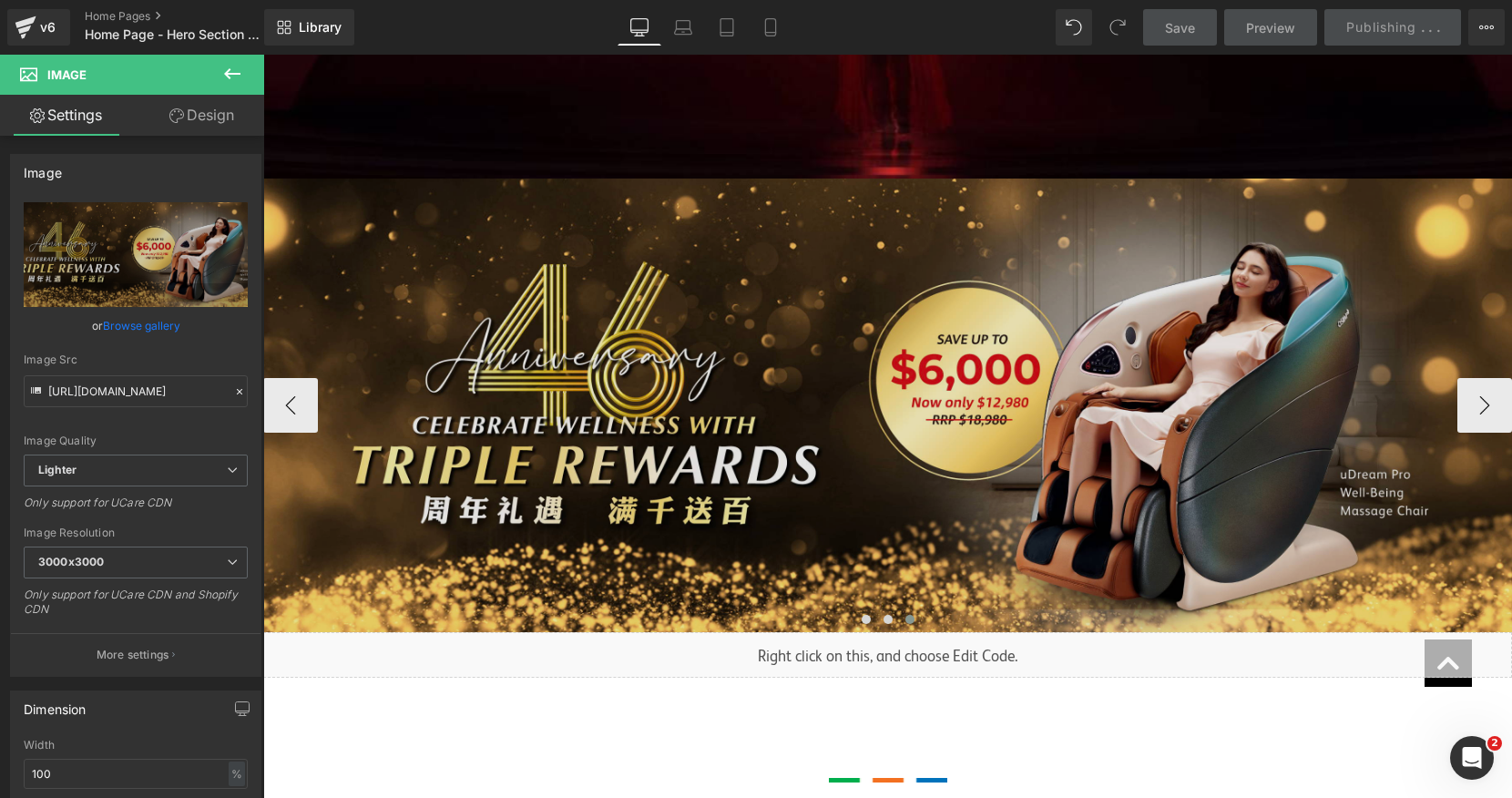
scroll to position [369, 0]
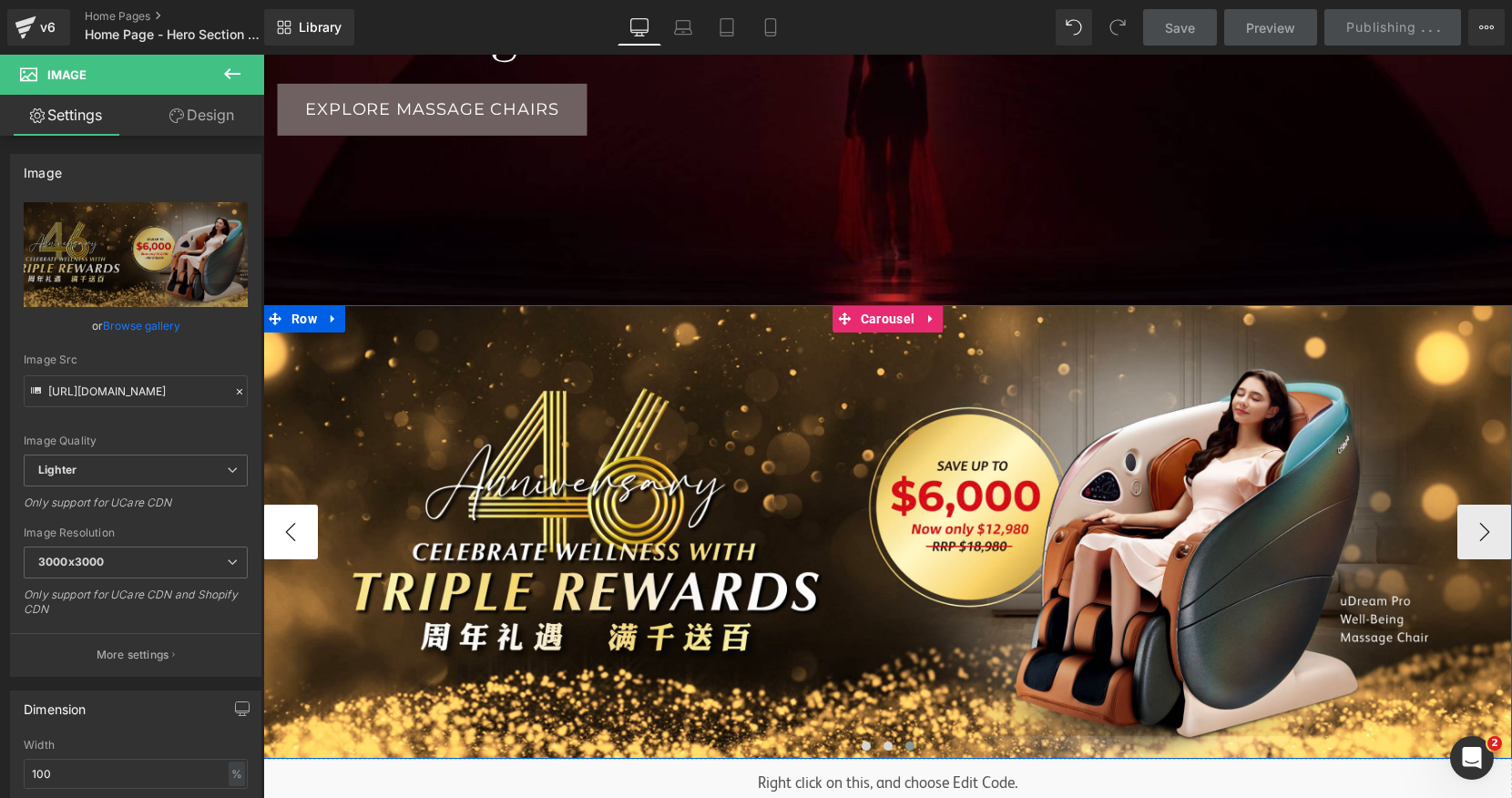
click at [299, 517] on button "‹" at bounding box center [290, 532] width 55 height 55
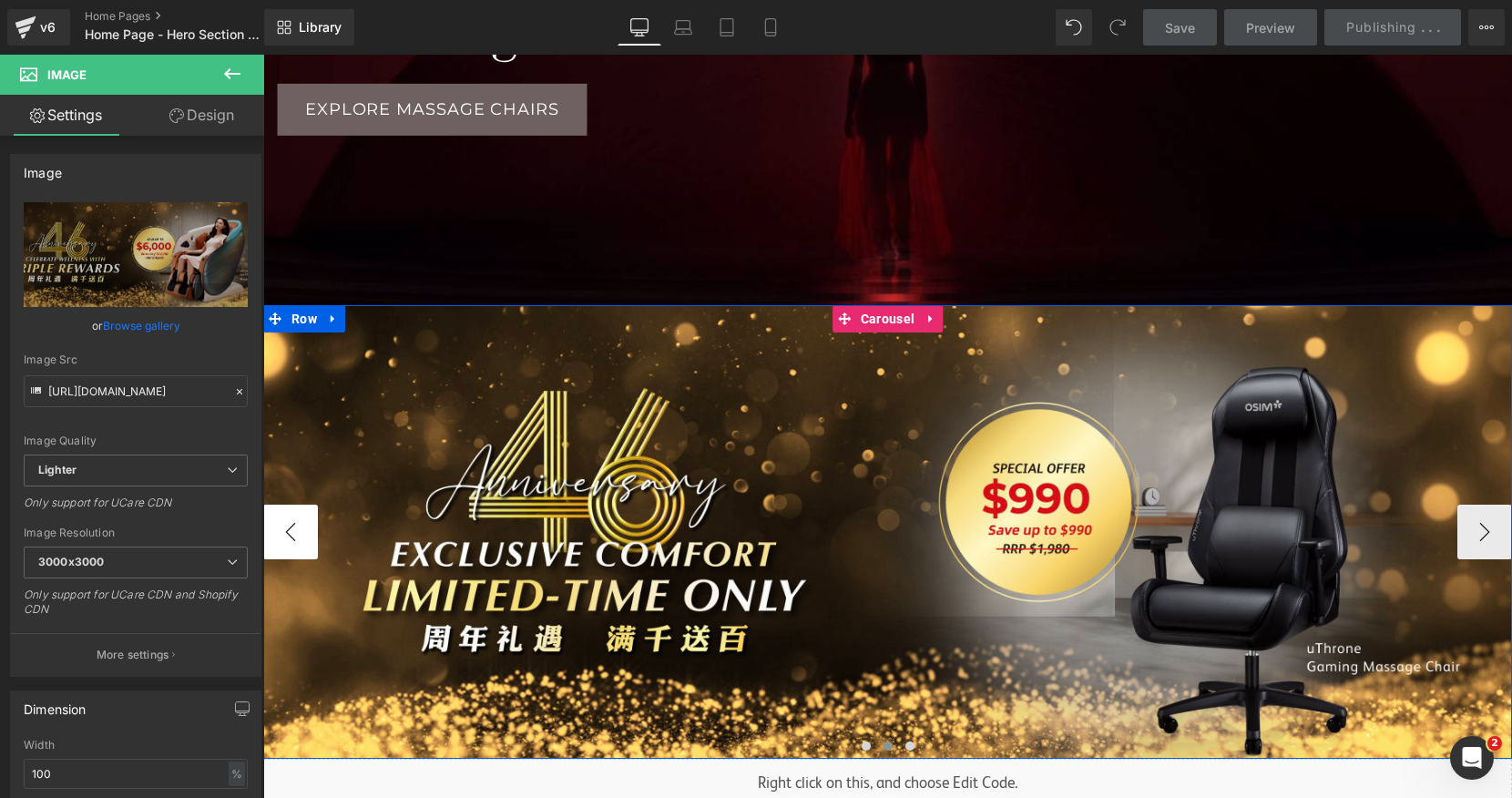
click at [299, 517] on button "‹" at bounding box center [290, 532] width 55 height 55
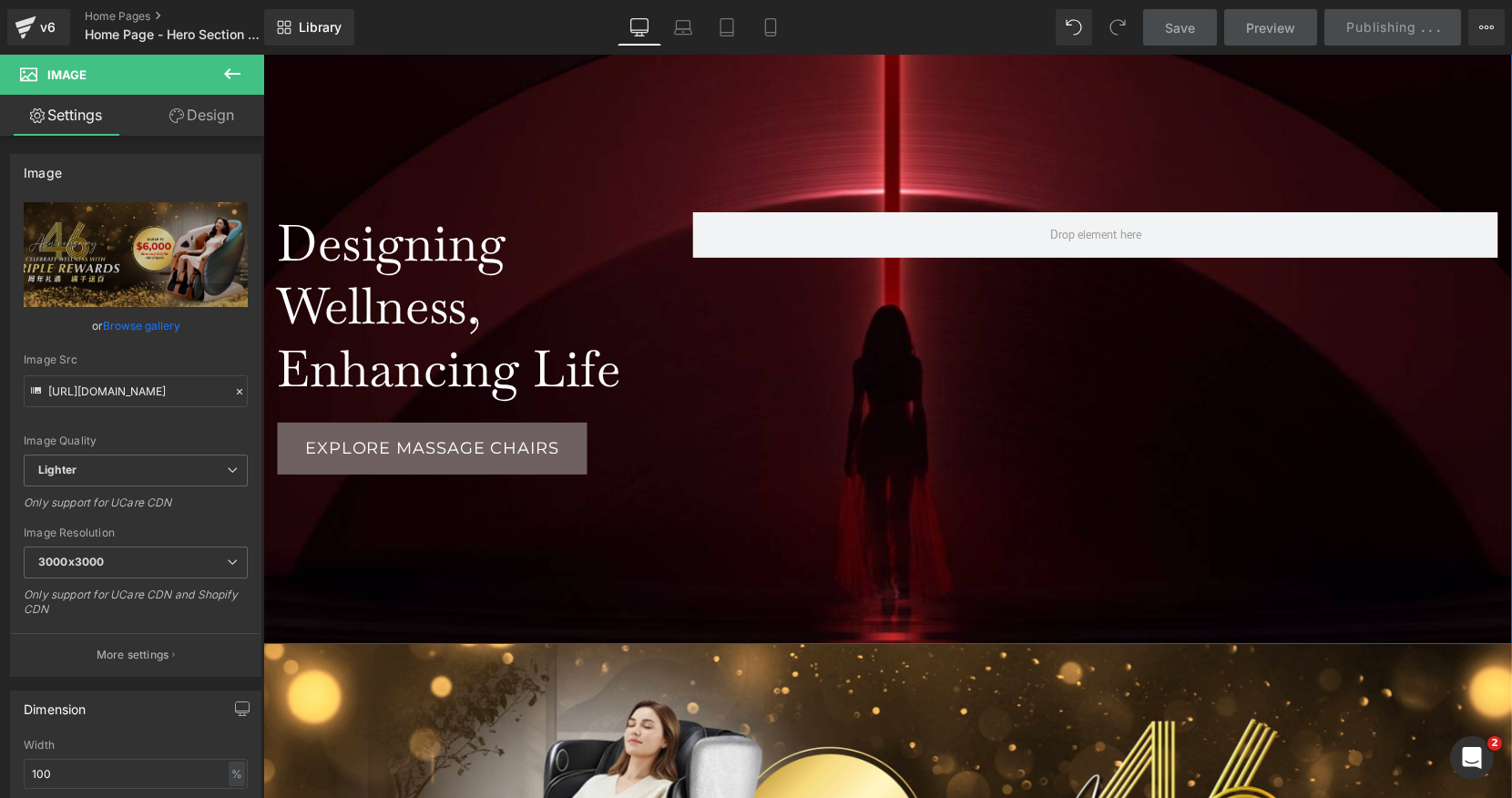
scroll to position [0, 0]
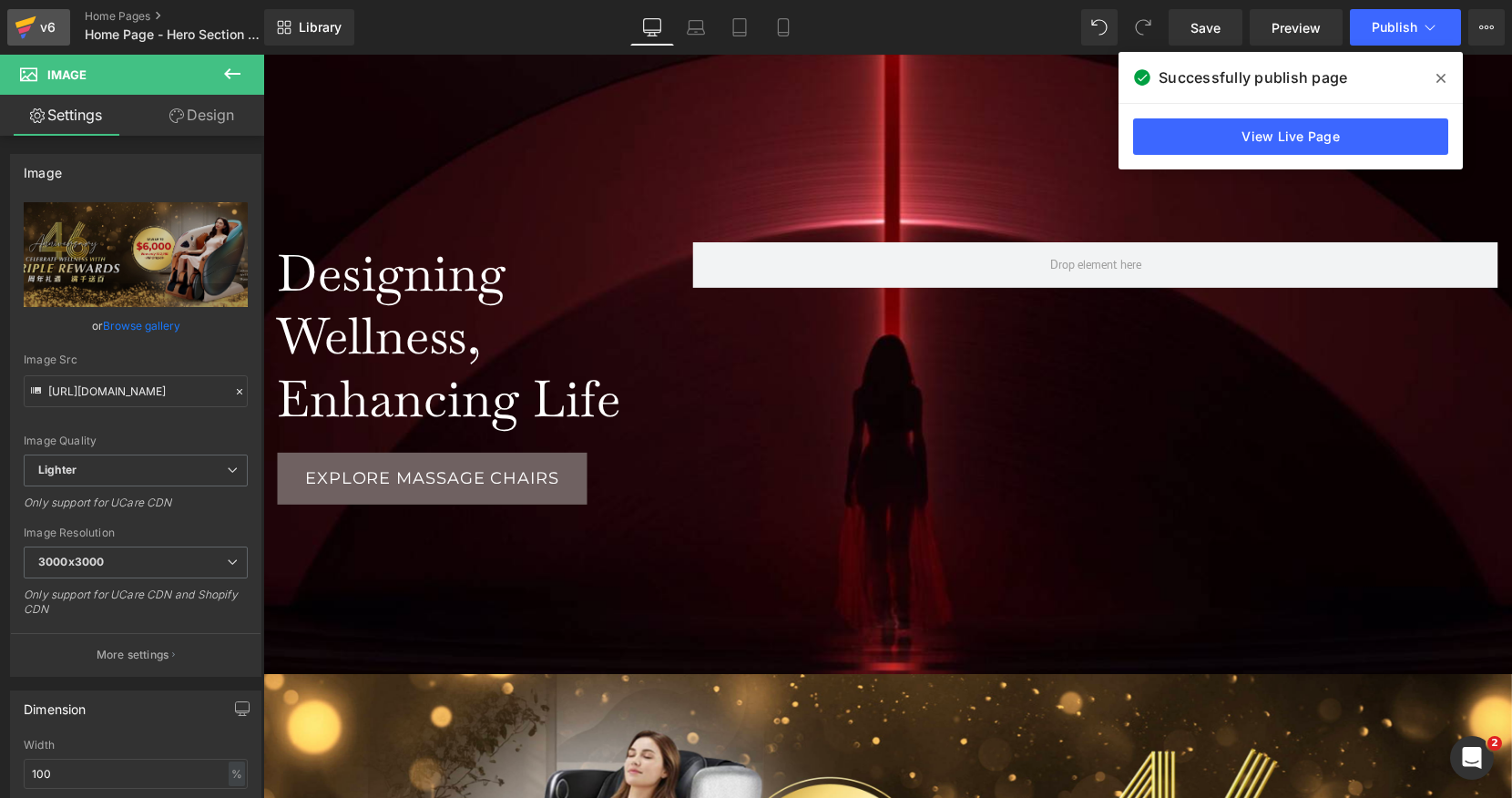
click at [42, 38] on div "v6" at bounding box center [48, 28] width 23 height 24
